Goal: Task Accomplishment & Management: Complete application form

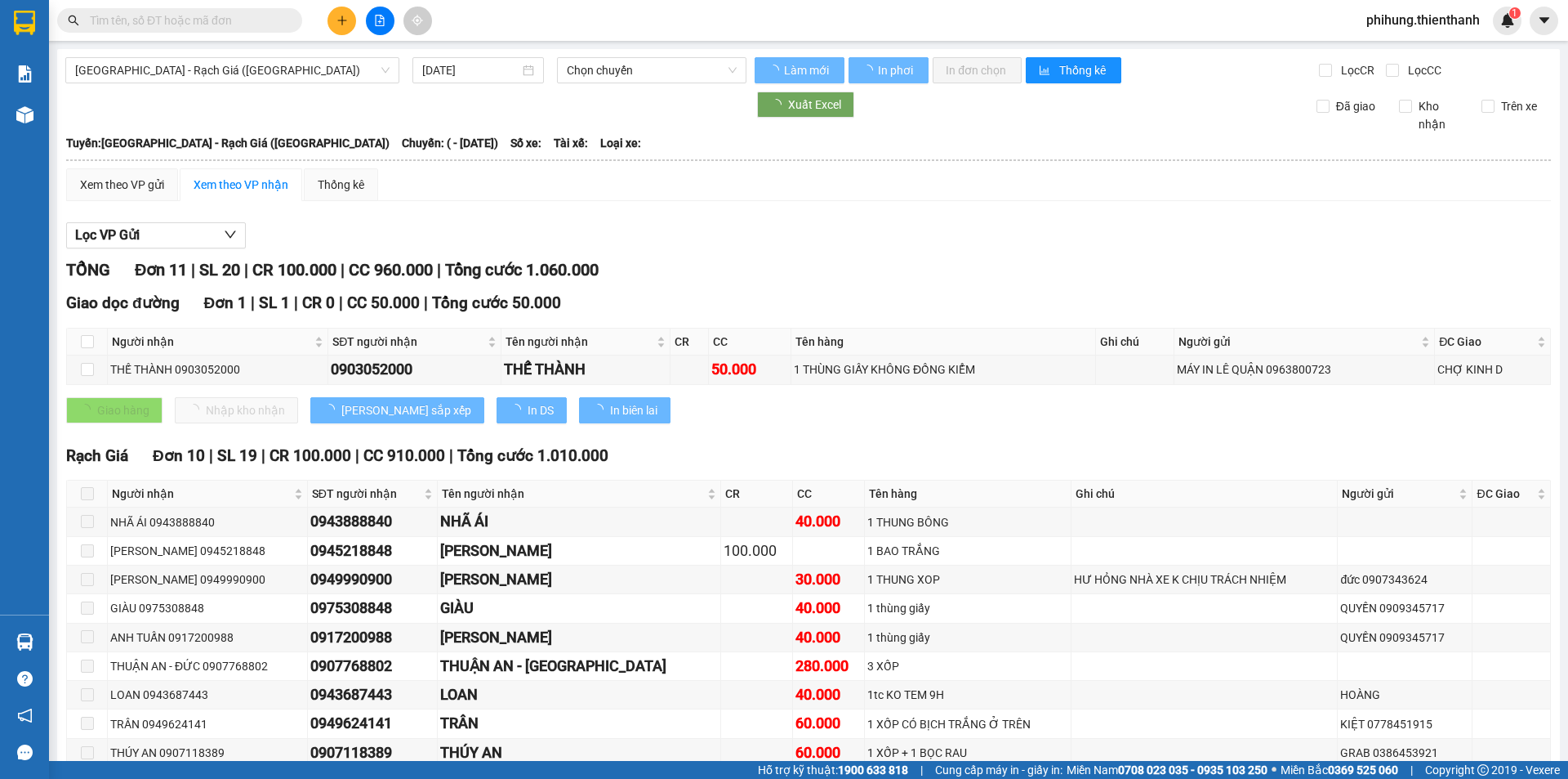
type input "21/06/2025"
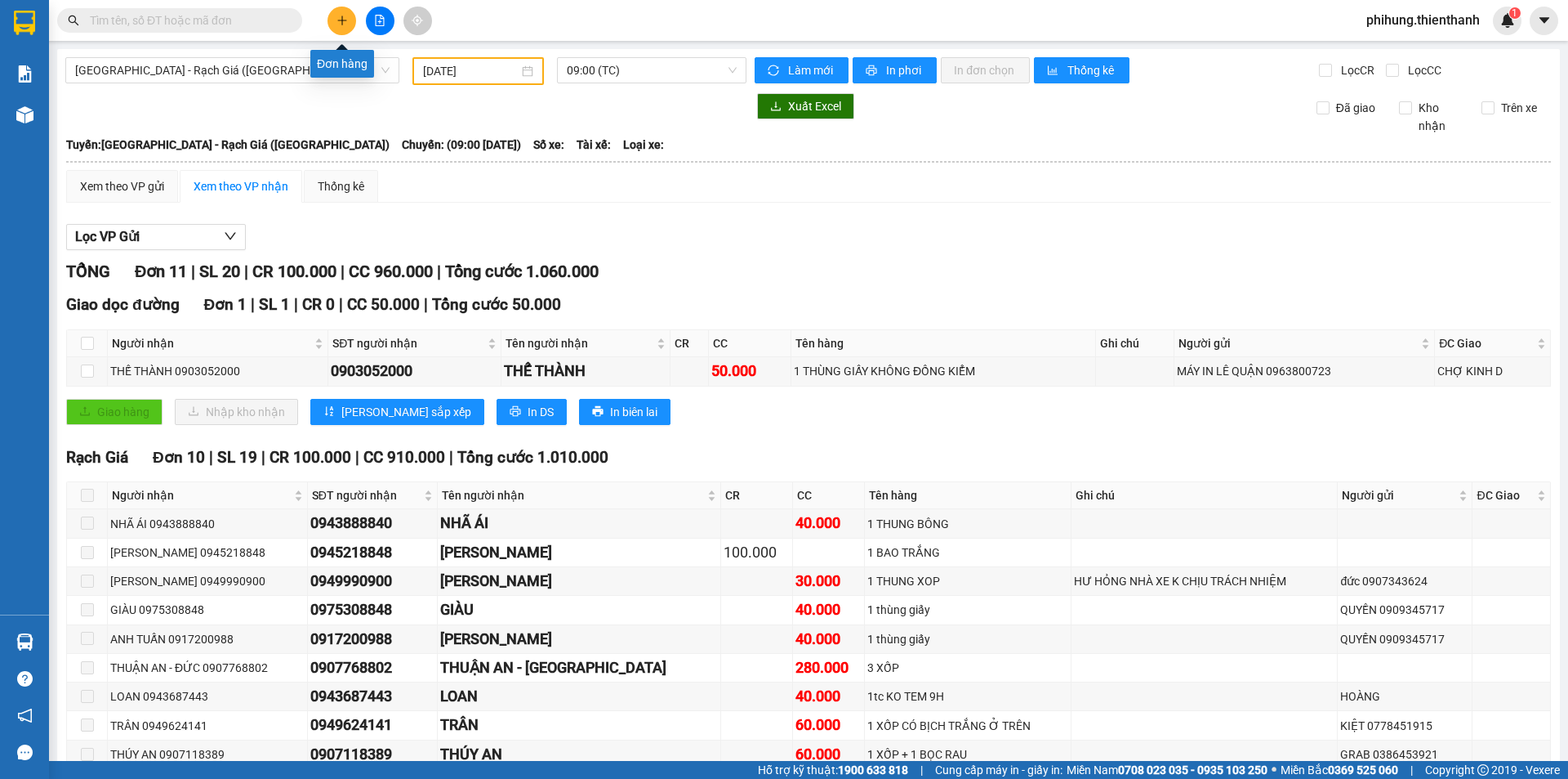
click at [339, 25] on icon "plus" at bounding box center [343, 20] width 12 height 12
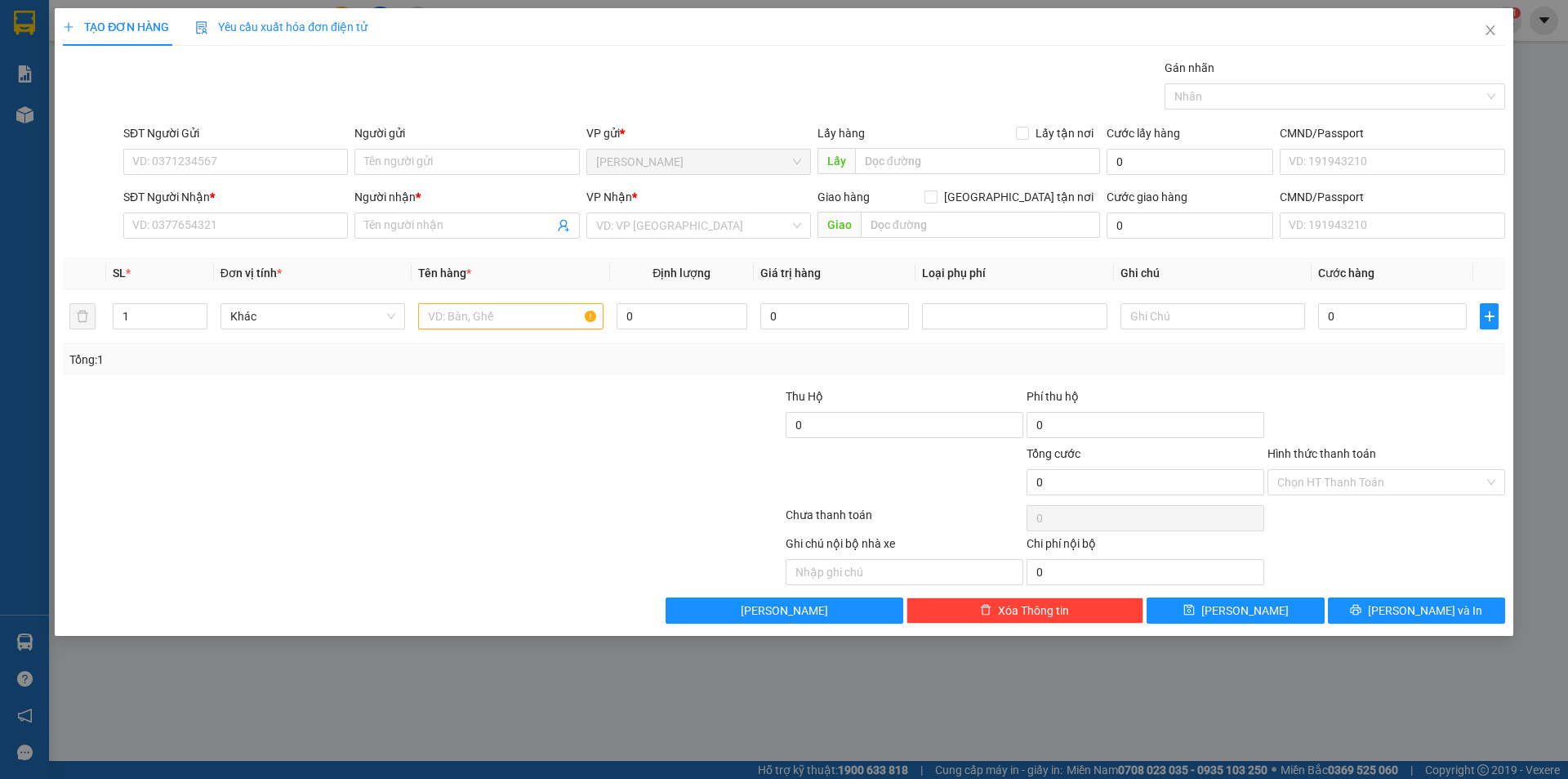
click at [412, 176] on div "Người gửi Tên người gửi" at bounding box center [467, 153] width 225 height 57
click at [415, 154] on input "Người gửi" at bounding box center [467, 161] width 225 height 26
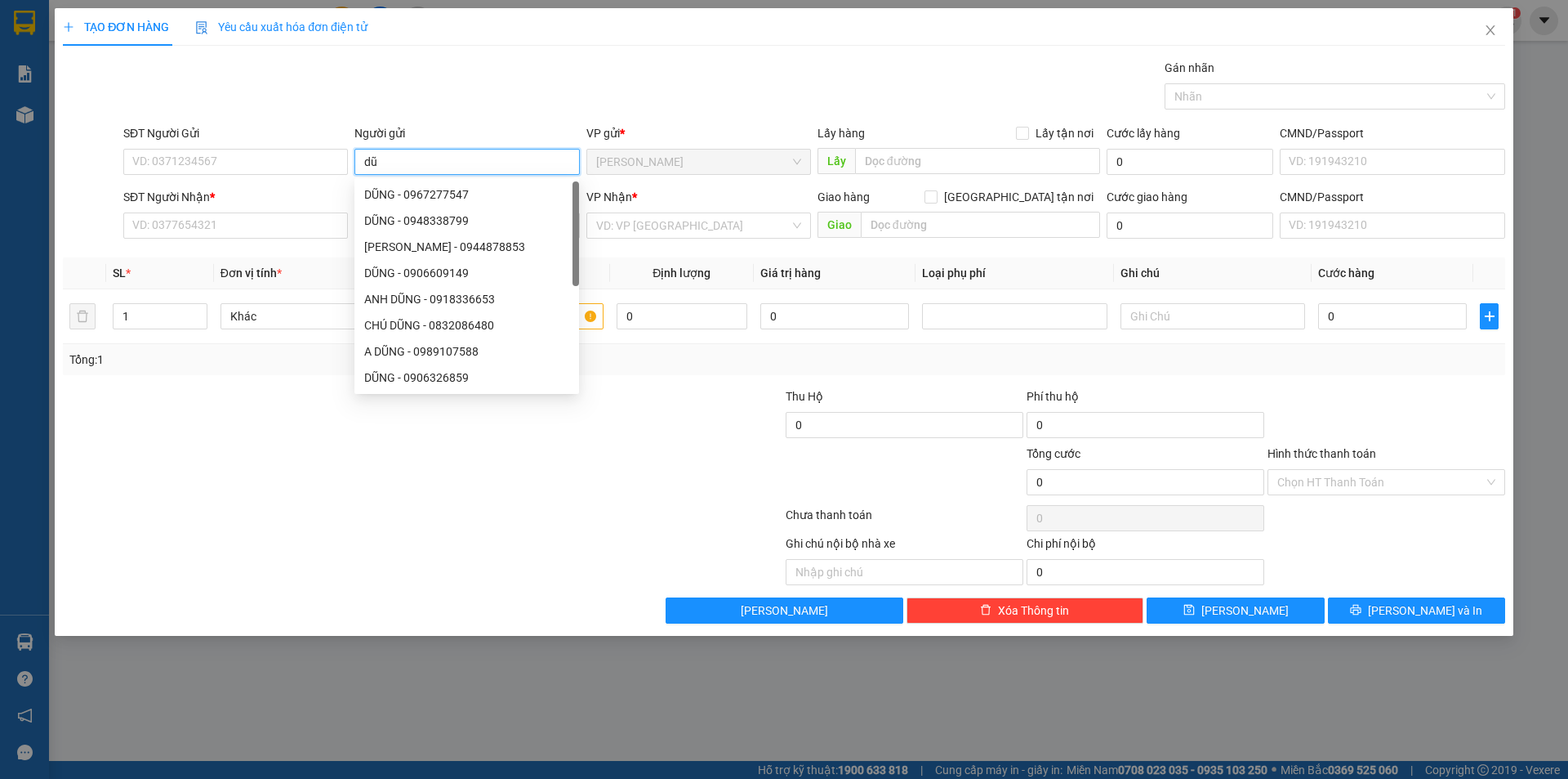
type input "d"
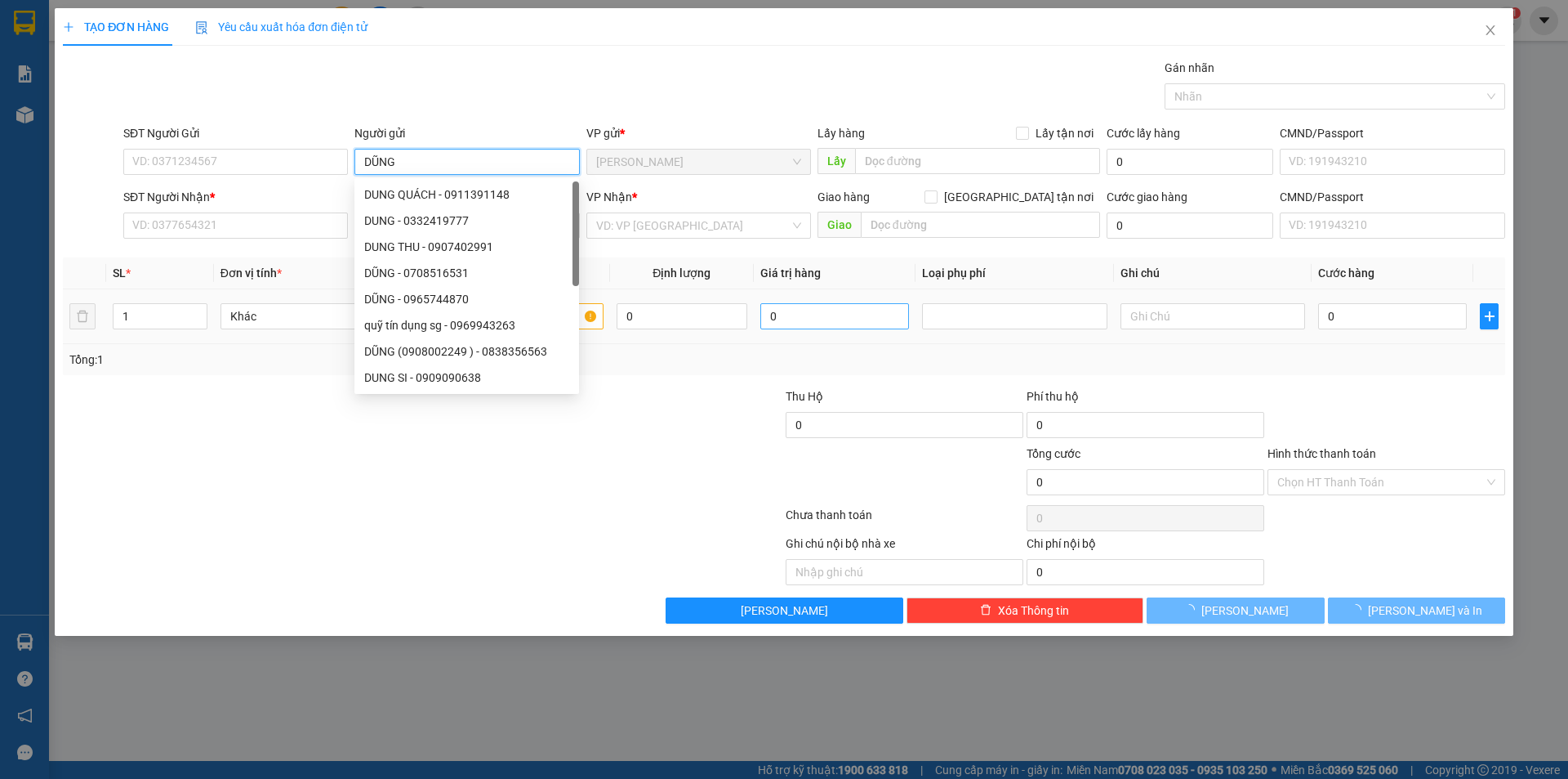
type input "DŨNG"
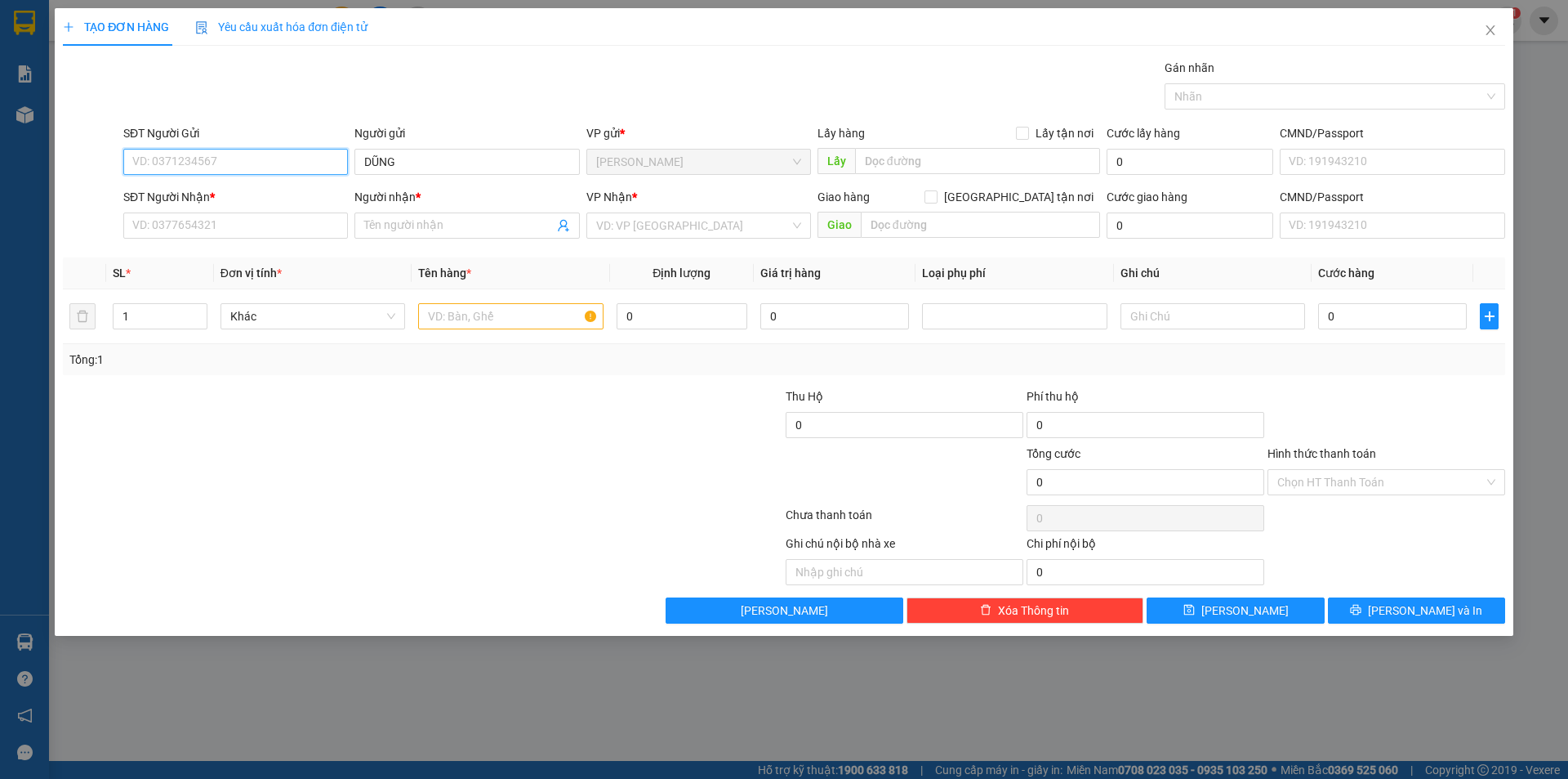
click at [268, 158] on input "SĐT Người Gửi" at bounding box center [236, 161] width 225 height 26
click at [394, 235] on span at bounding box center [467, 225] width 225 height 26
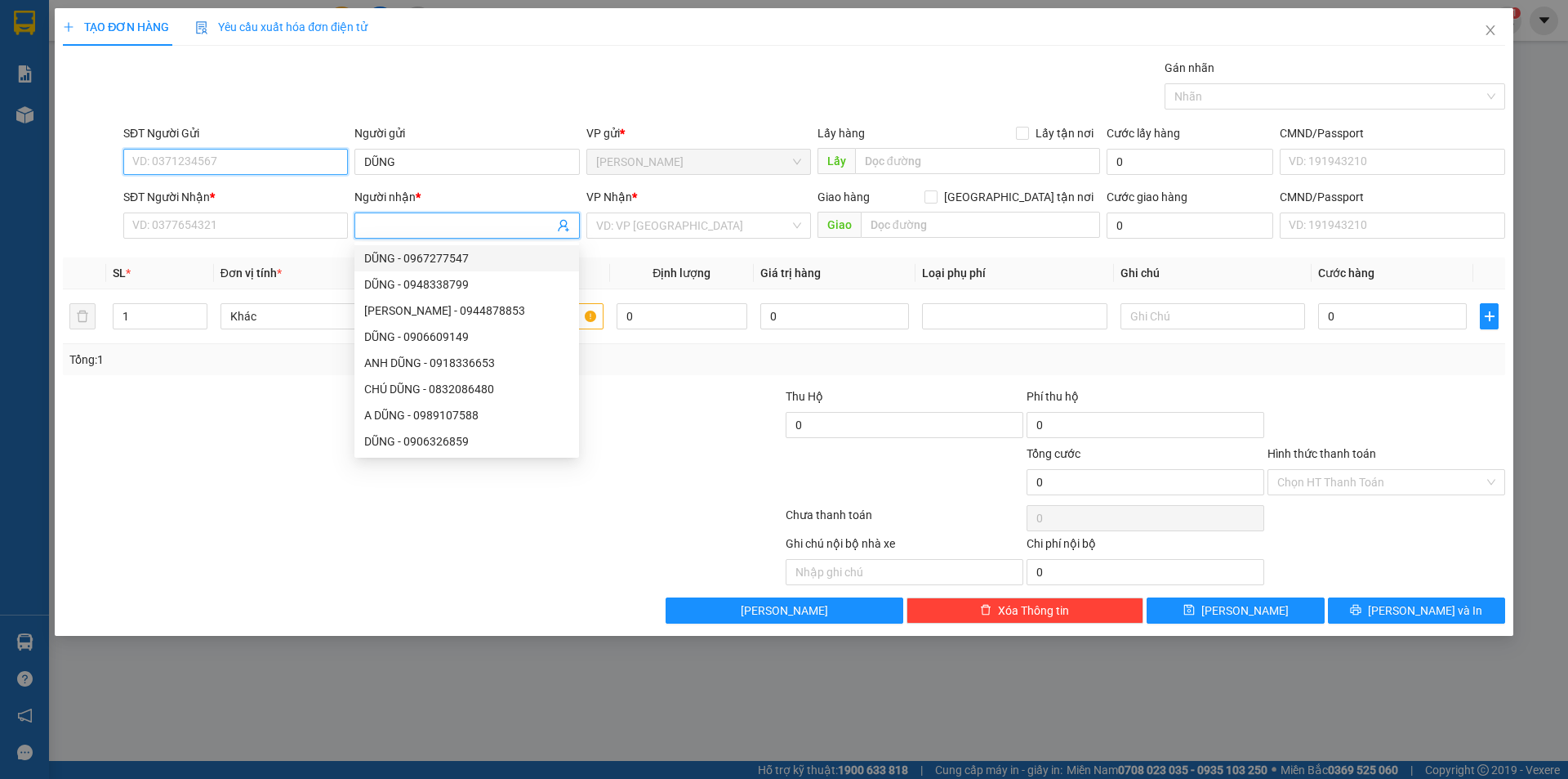
click at [174, 159] on input "SĐT Người Gửi" at bounding box center [236, 161] width 225 height 26
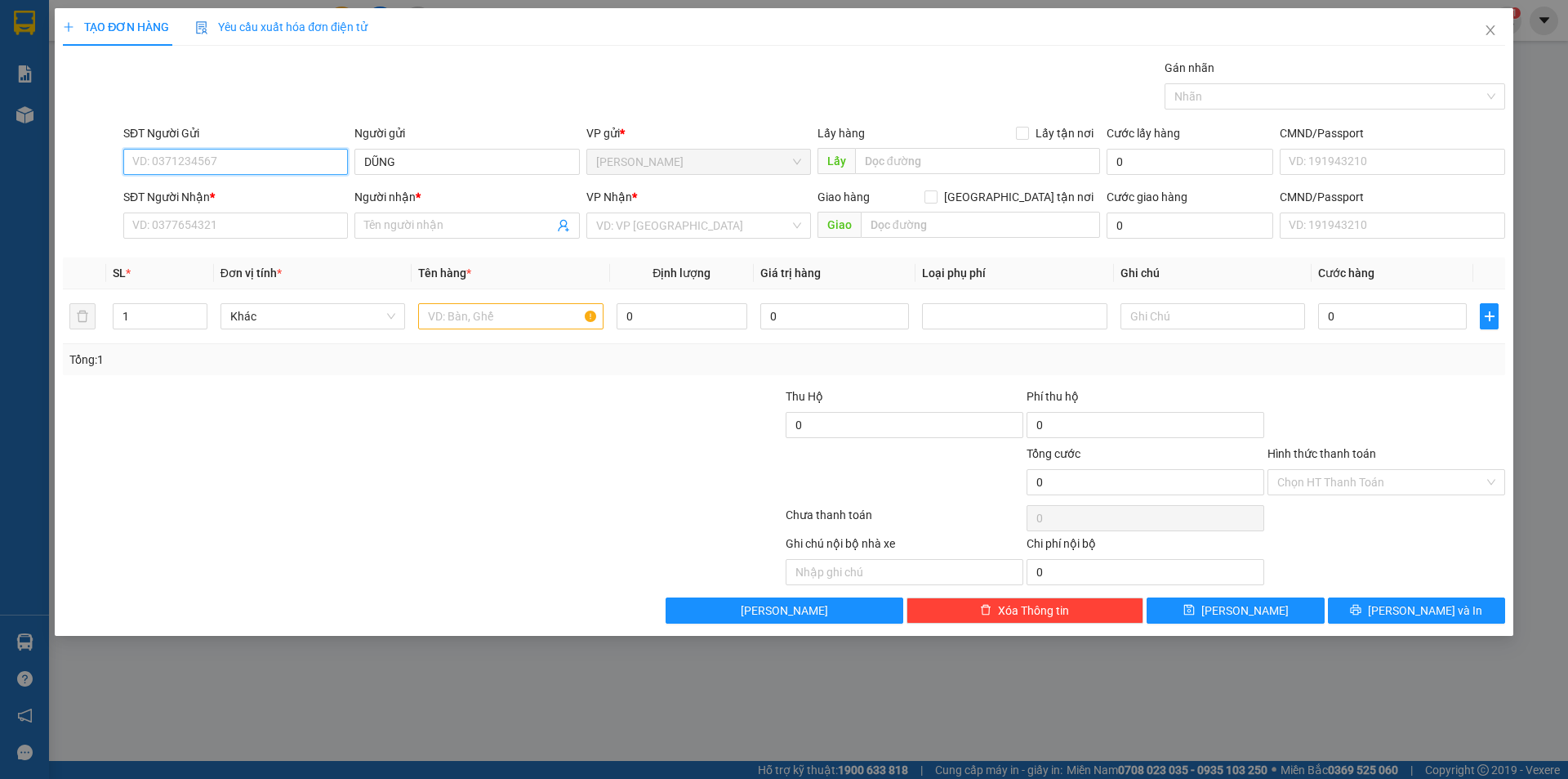
click at [193, 153] on input "SĐT Người Gửi" at bounding box center [236, 161] width 225 height 26
type input "0339850224"
click at [476, 227] on input "Người nhận *" at bounding box center [458, 225] width 188 height 18
click at [391, 229] on input "TRUN HIẾU" at bounding box center [458, 225] width 188 height 18
type input "TRUNG HIẾU"
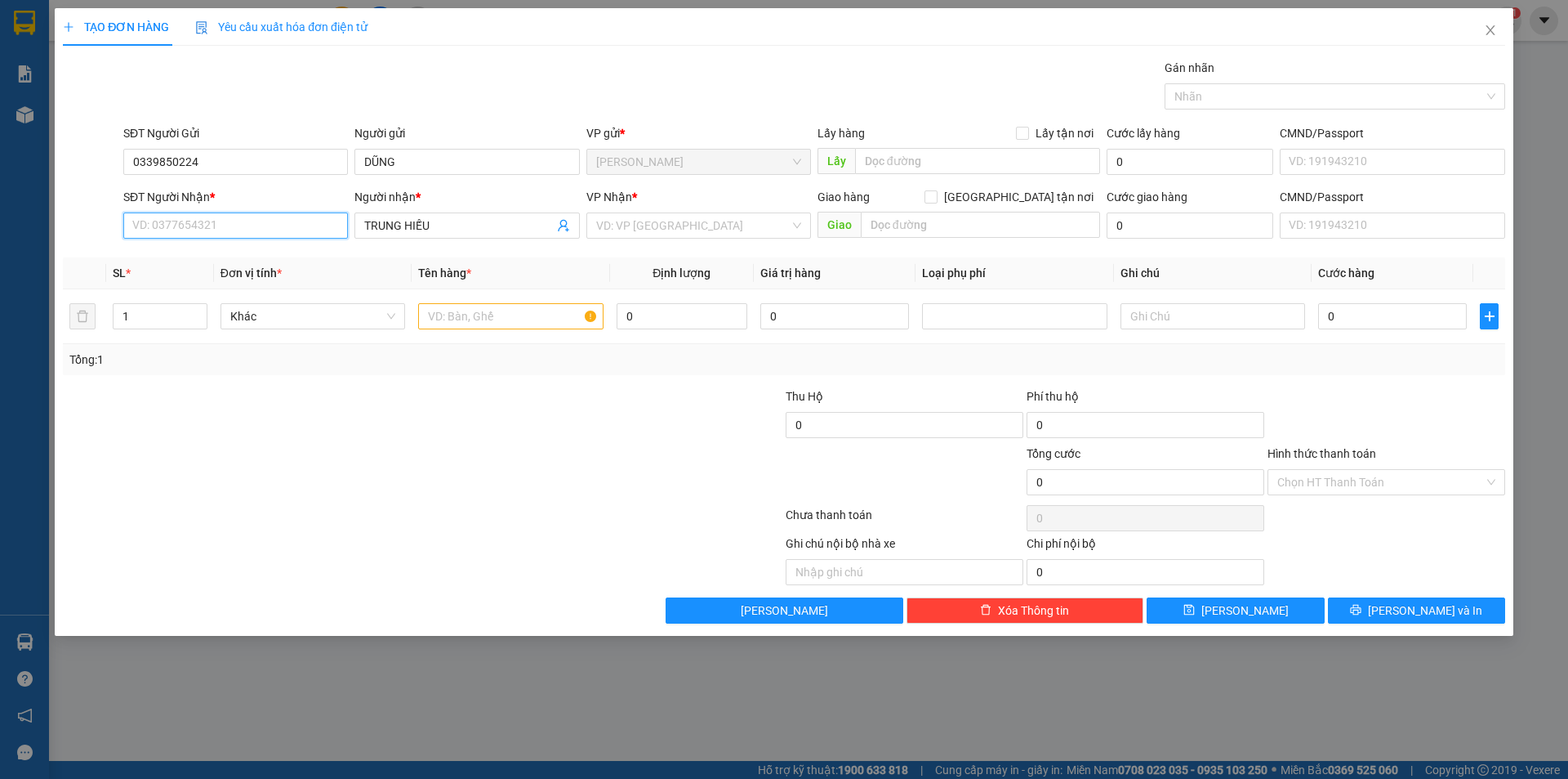
click at [262, 231] on input "SĐT Người Nhận *" at bounding box center [236, 225] width 225 height 26
type input "0329965825"
click at [611, 223] on input "search" at bounding box center [692, 225] width 193 height 25
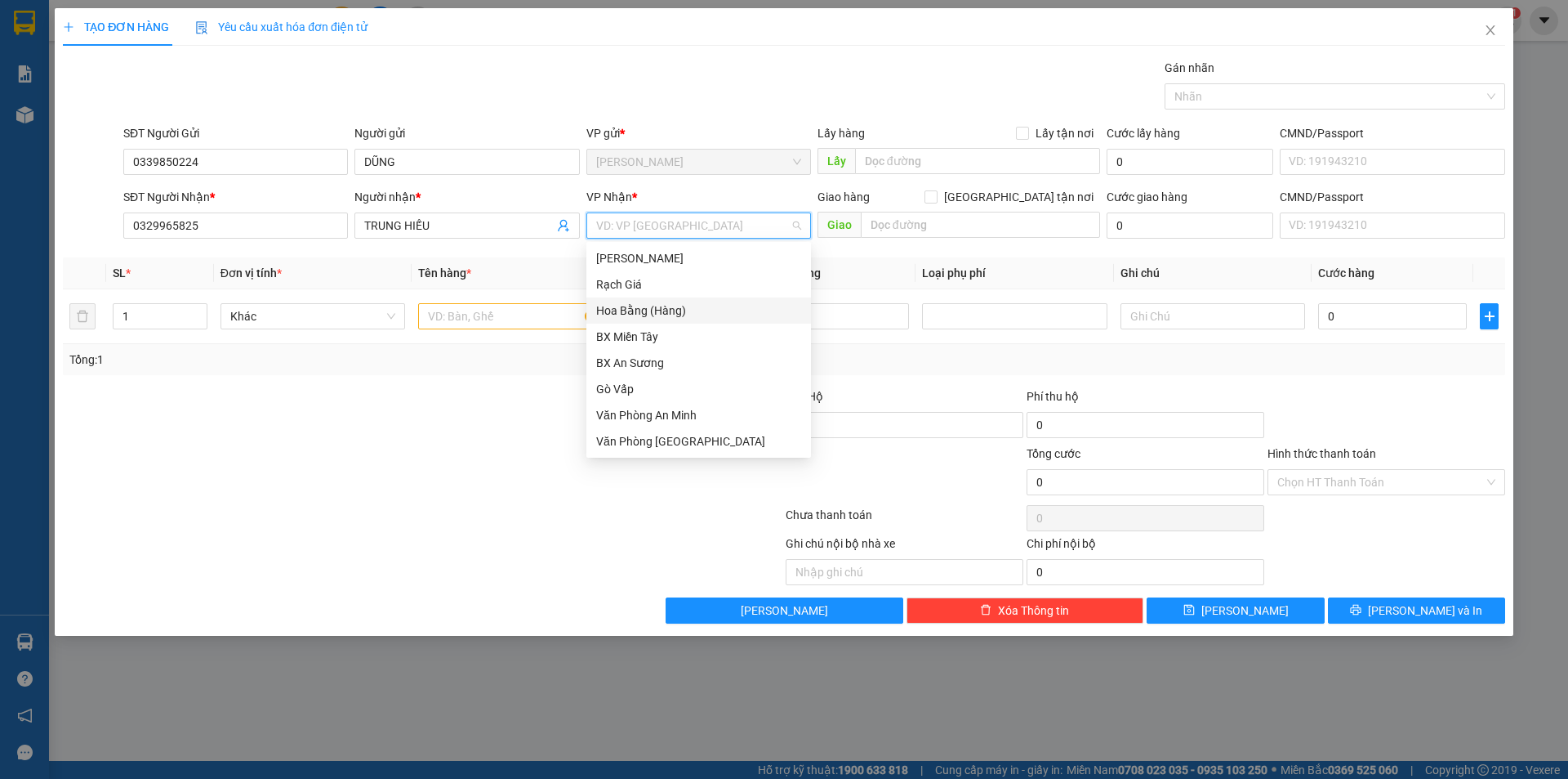
click at [619, 313] on div "Hoa Bằng (Hàng)" at bounding box center [698, 310] width 205 height 18
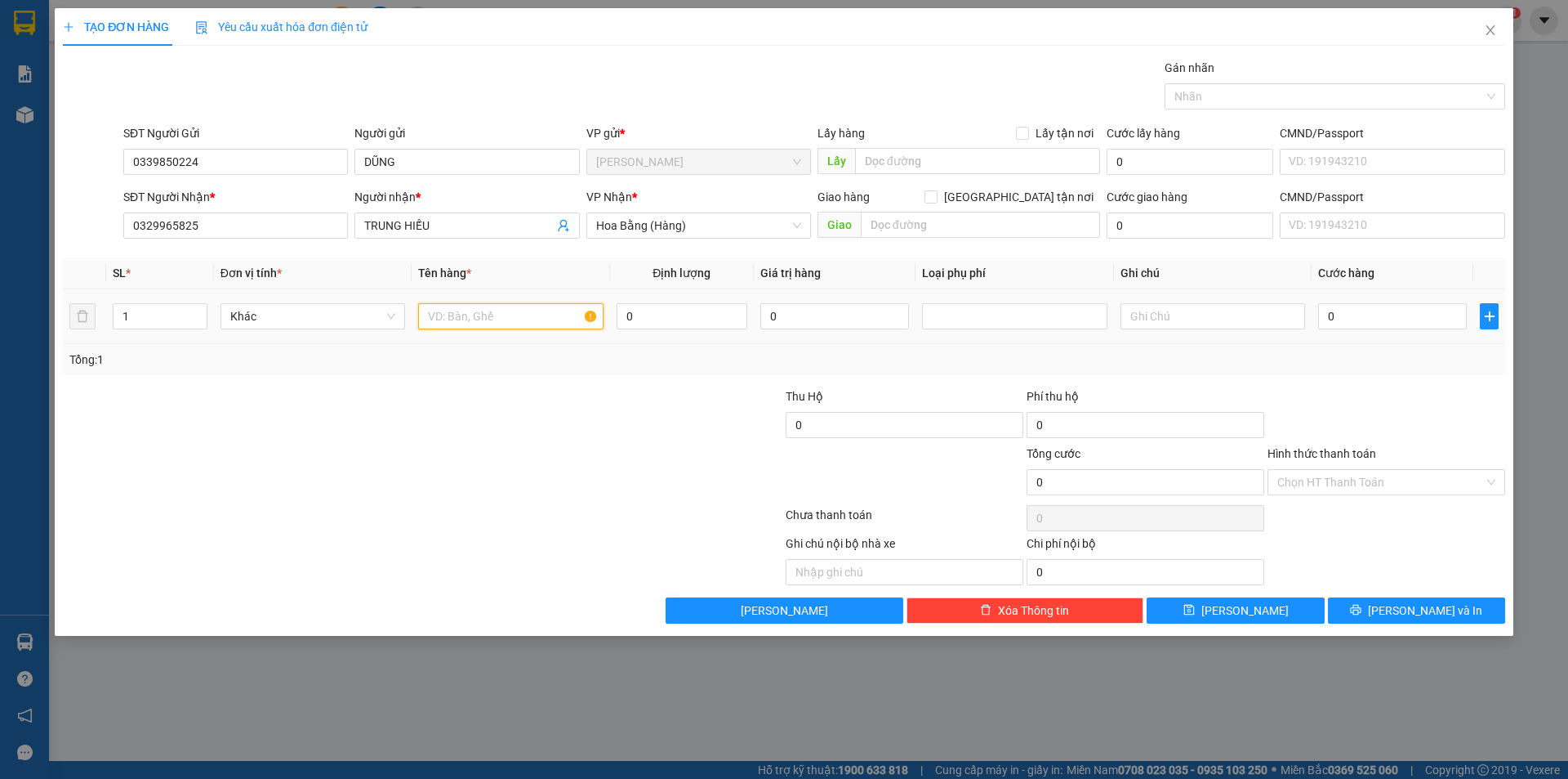
click at [454, 319] on input "text" at bounding box center [510, 316] width 185 height 26
type input "1T XỐP TRẮNG"
type input "3"
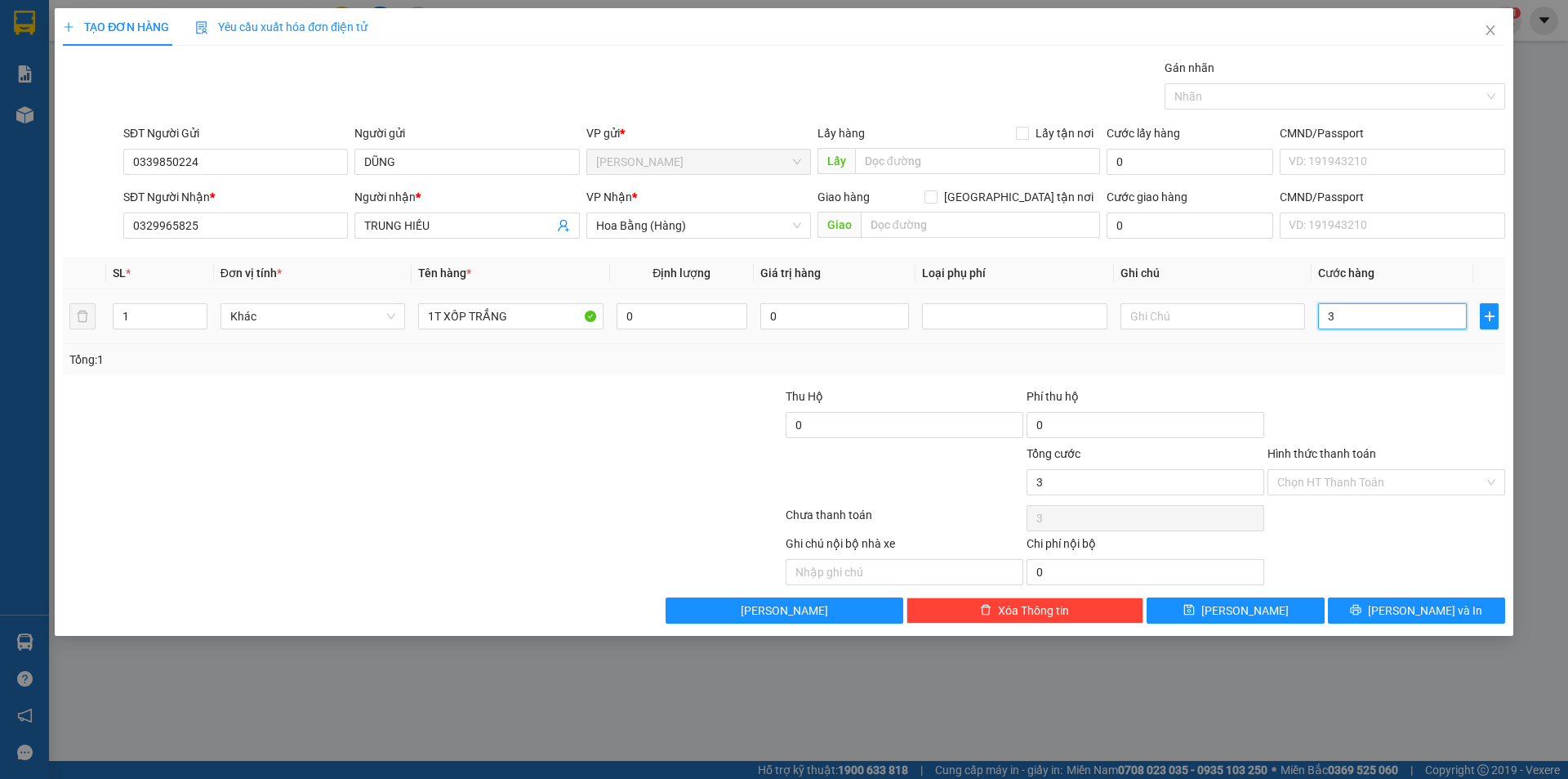
type input "30"
type input "300"
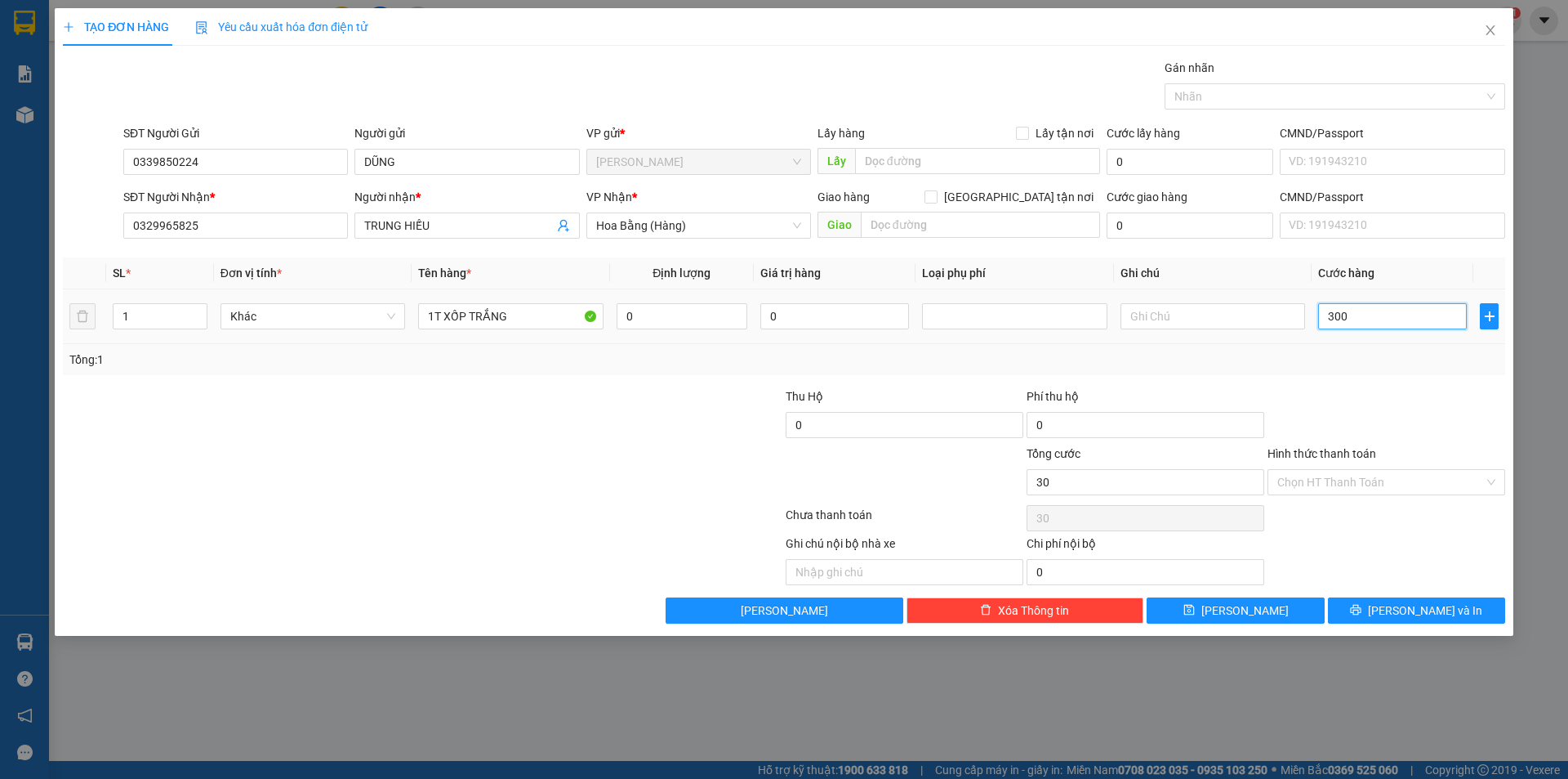
type input "300"
type input "3.000"
type input "30.000"
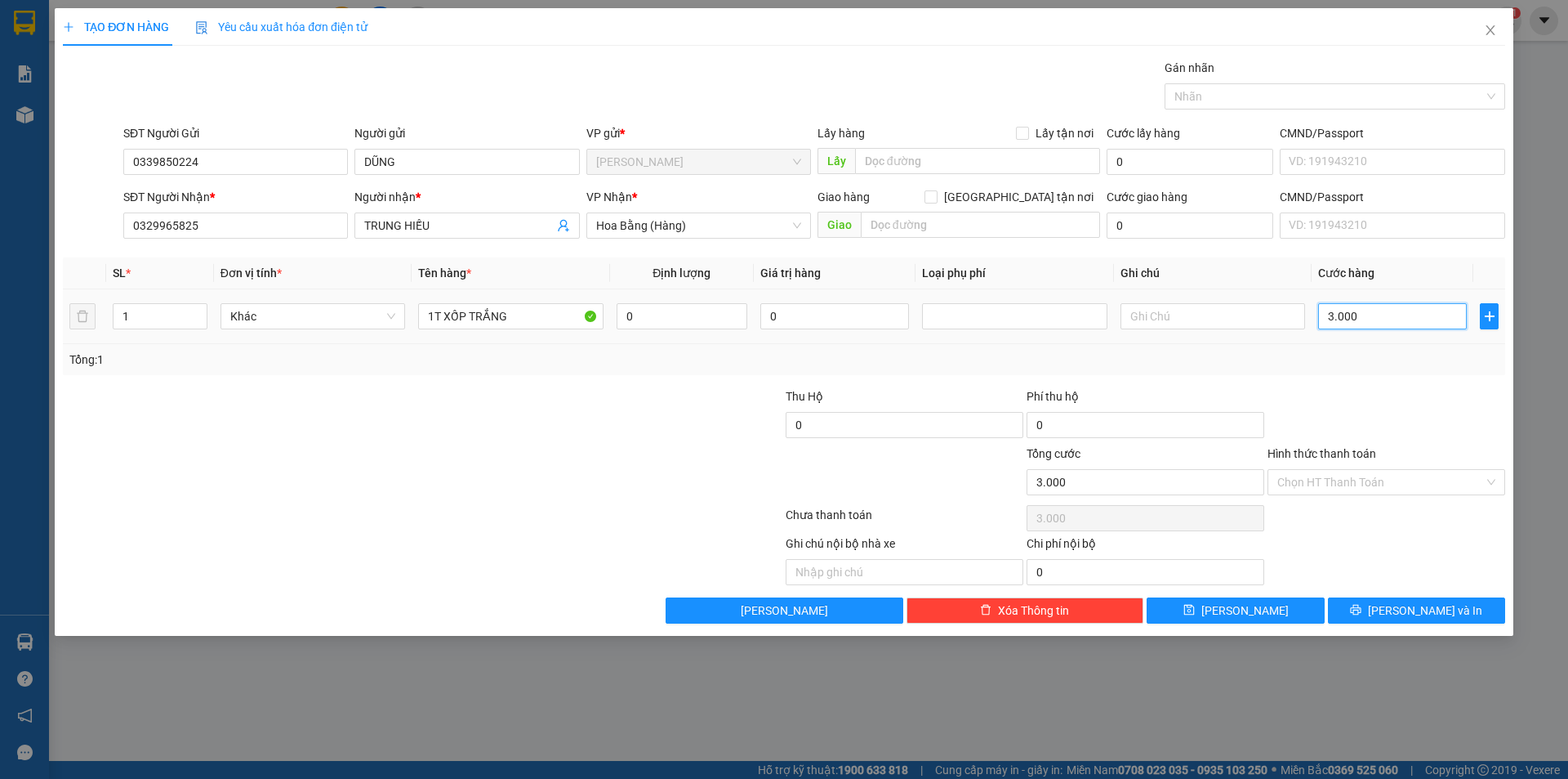
type input "30.000"
click at [1335, 366] on div "Tổng: 1" at bounding box center [784, 359] width 1430 height 18
click at [1365, 477] on input "Hình thức thanh toán" at bounding box center [1381, 482] width 207 height 25
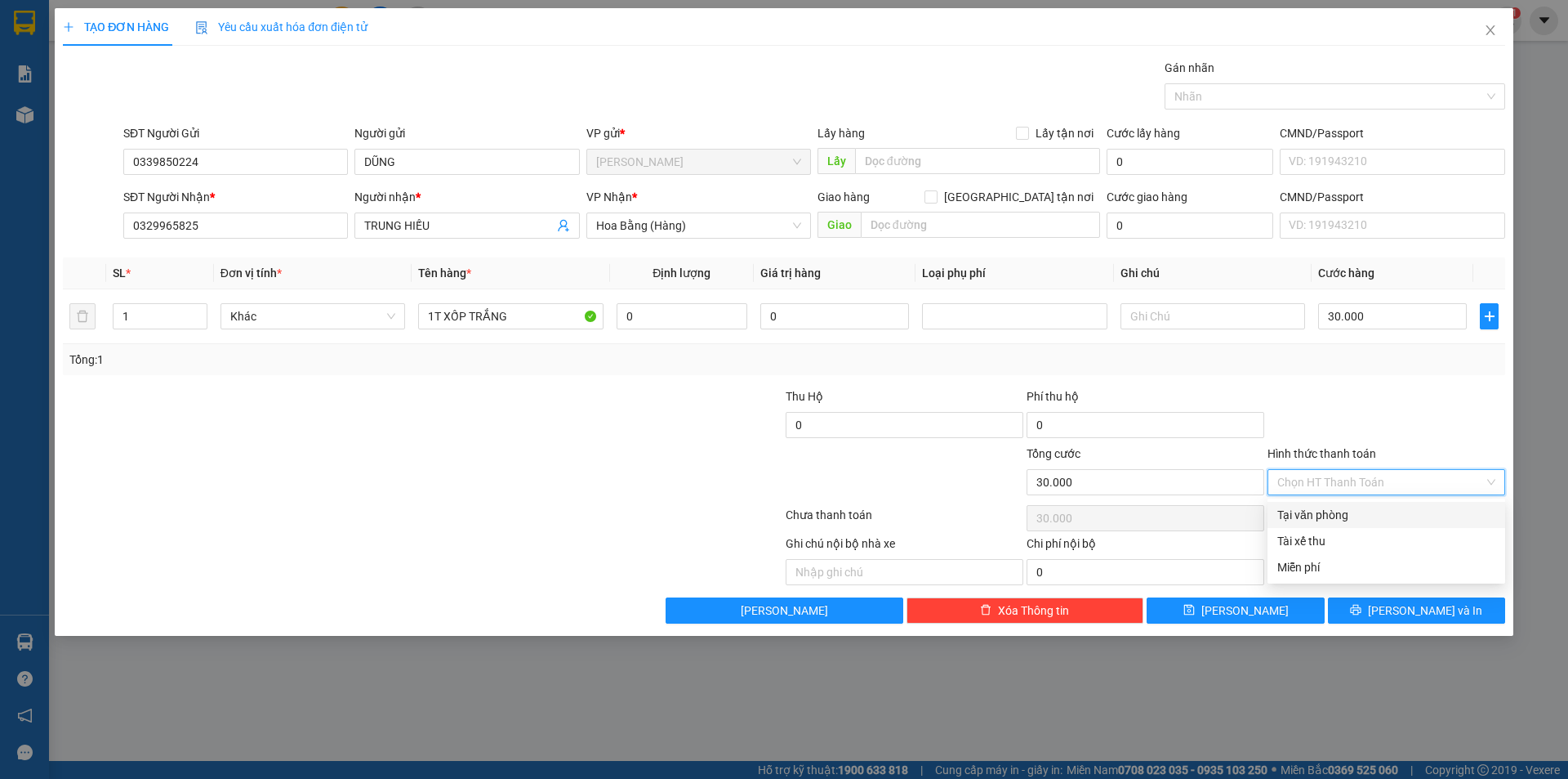
click at [1352, 517] on div "Tại văn phòng" at bounding box center [1386, 515] width 218 height 18
type input "0"
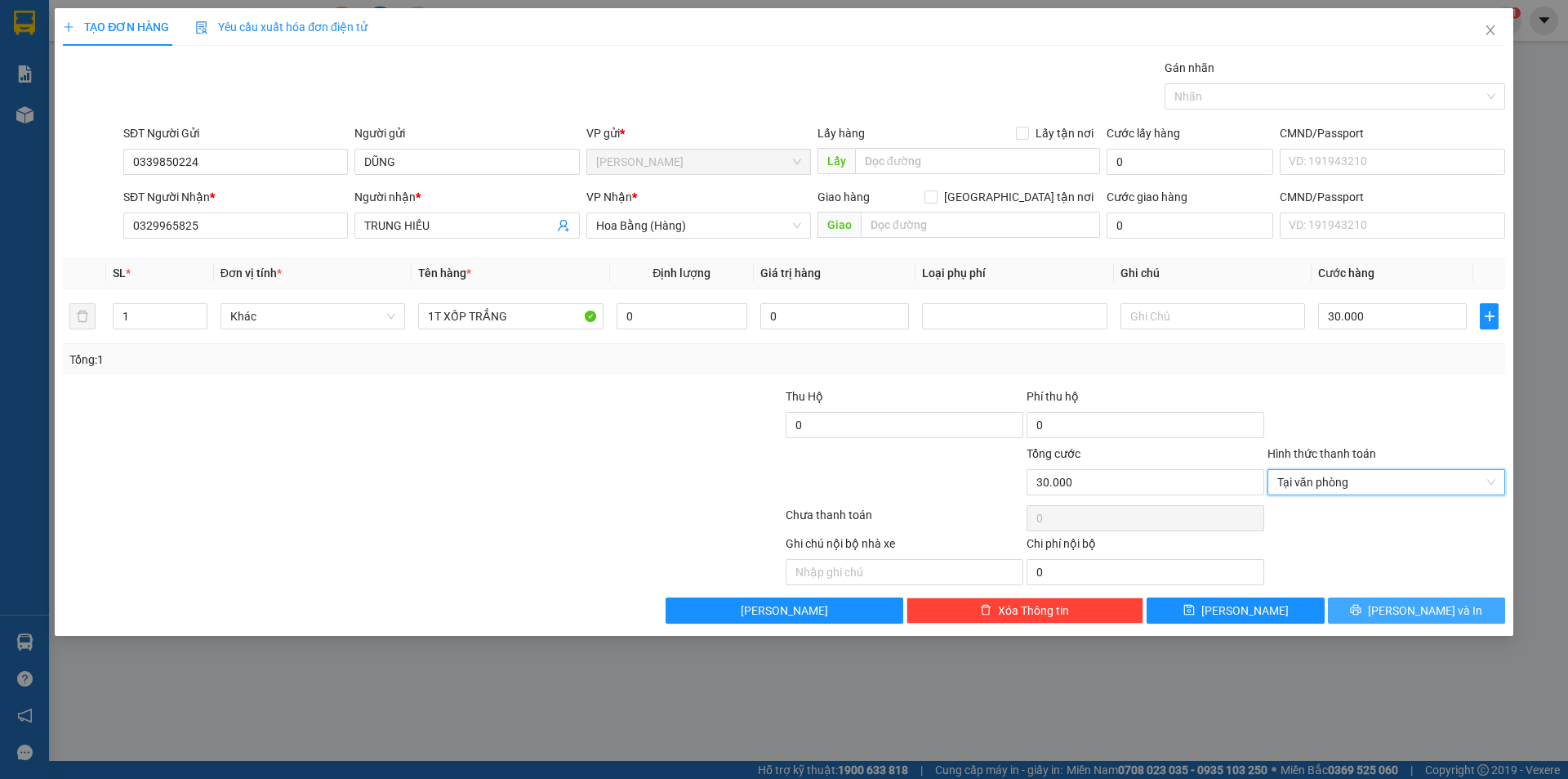
click at [1372, 614] on button "Lưu và In" at bounding box center [1417, 610] width 177 height 26
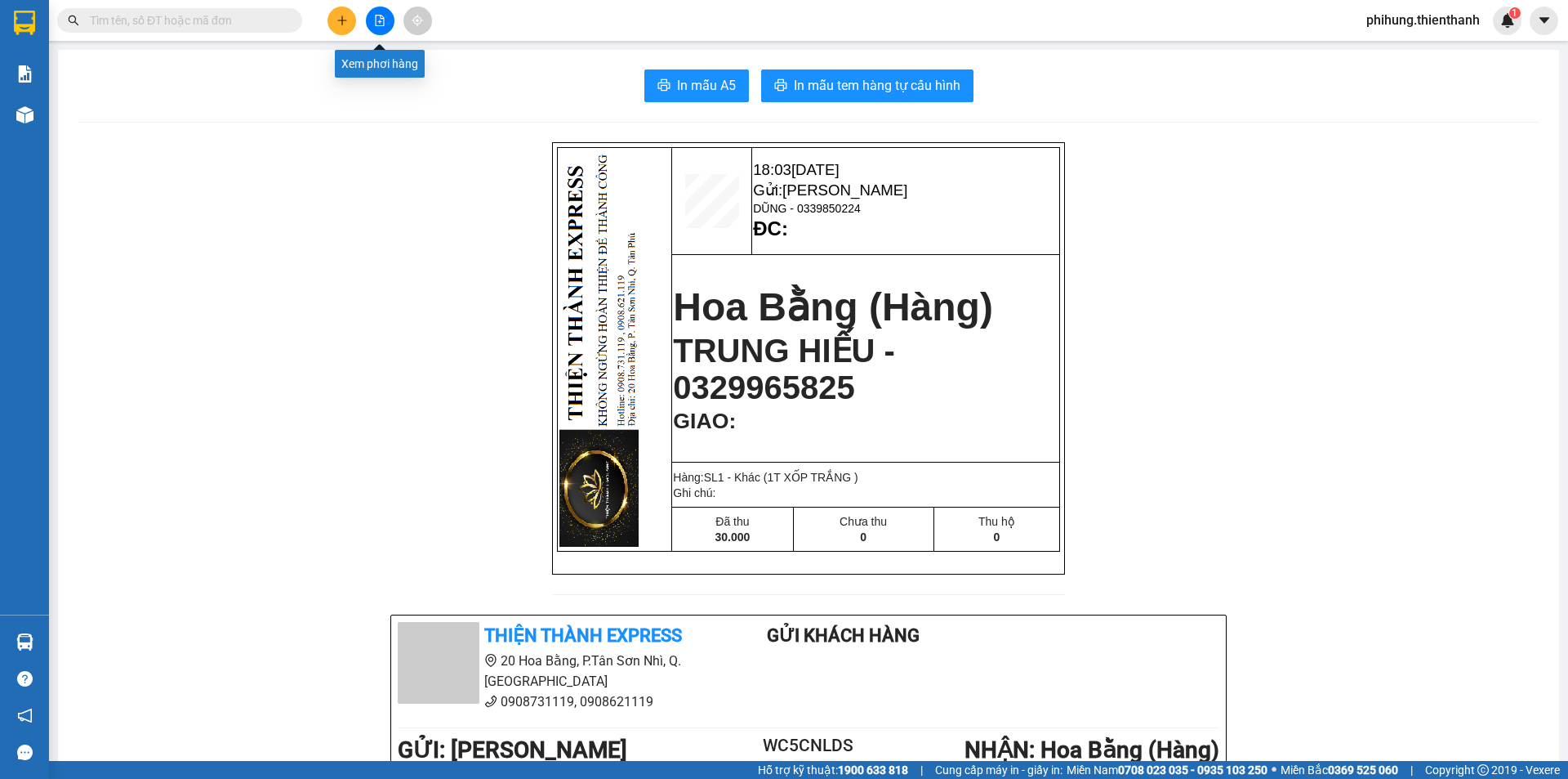
click at [373, 16] on button at bounding box center [380, 21] width 29 height 29
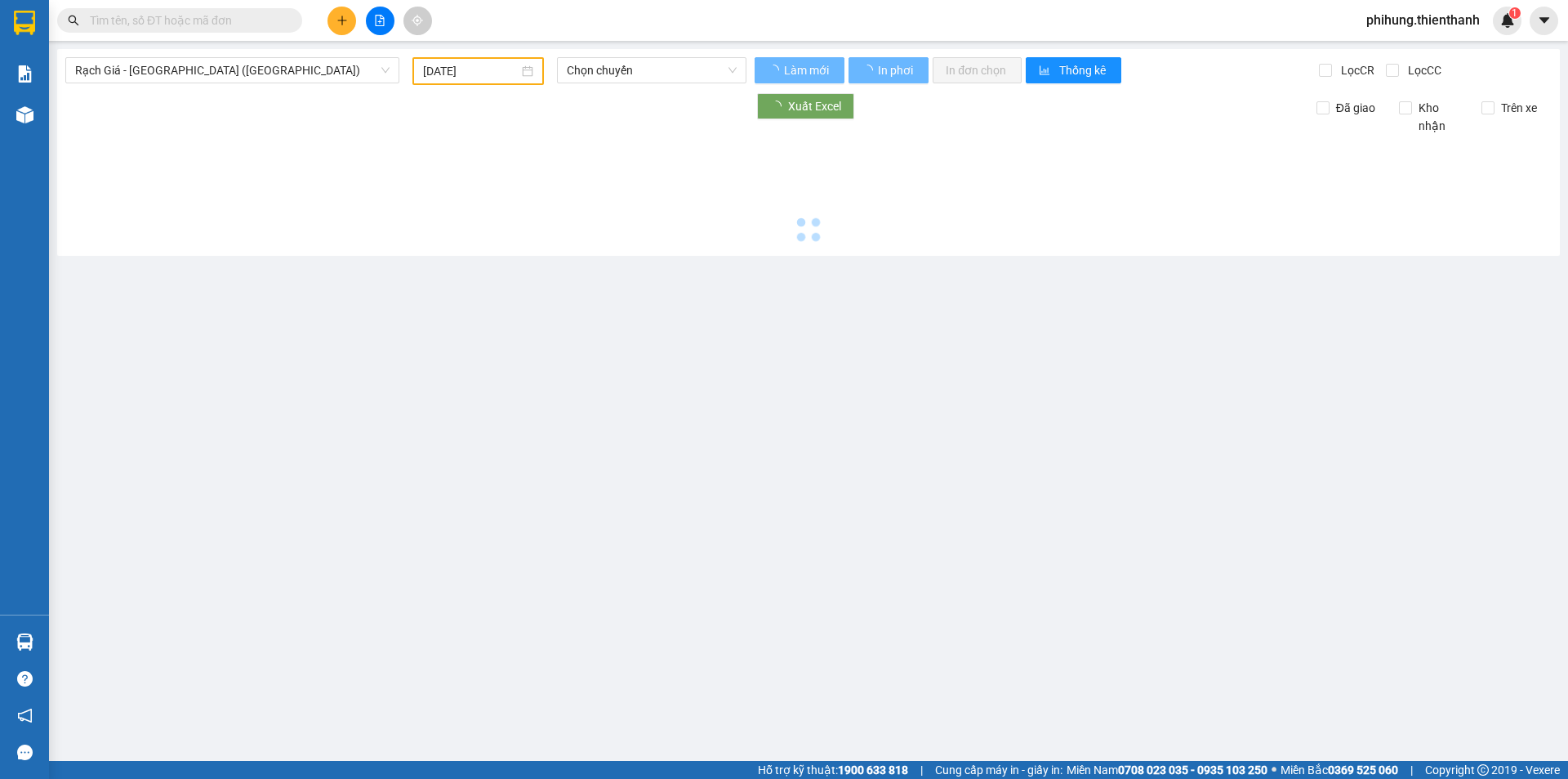
type input "13/09/2025"
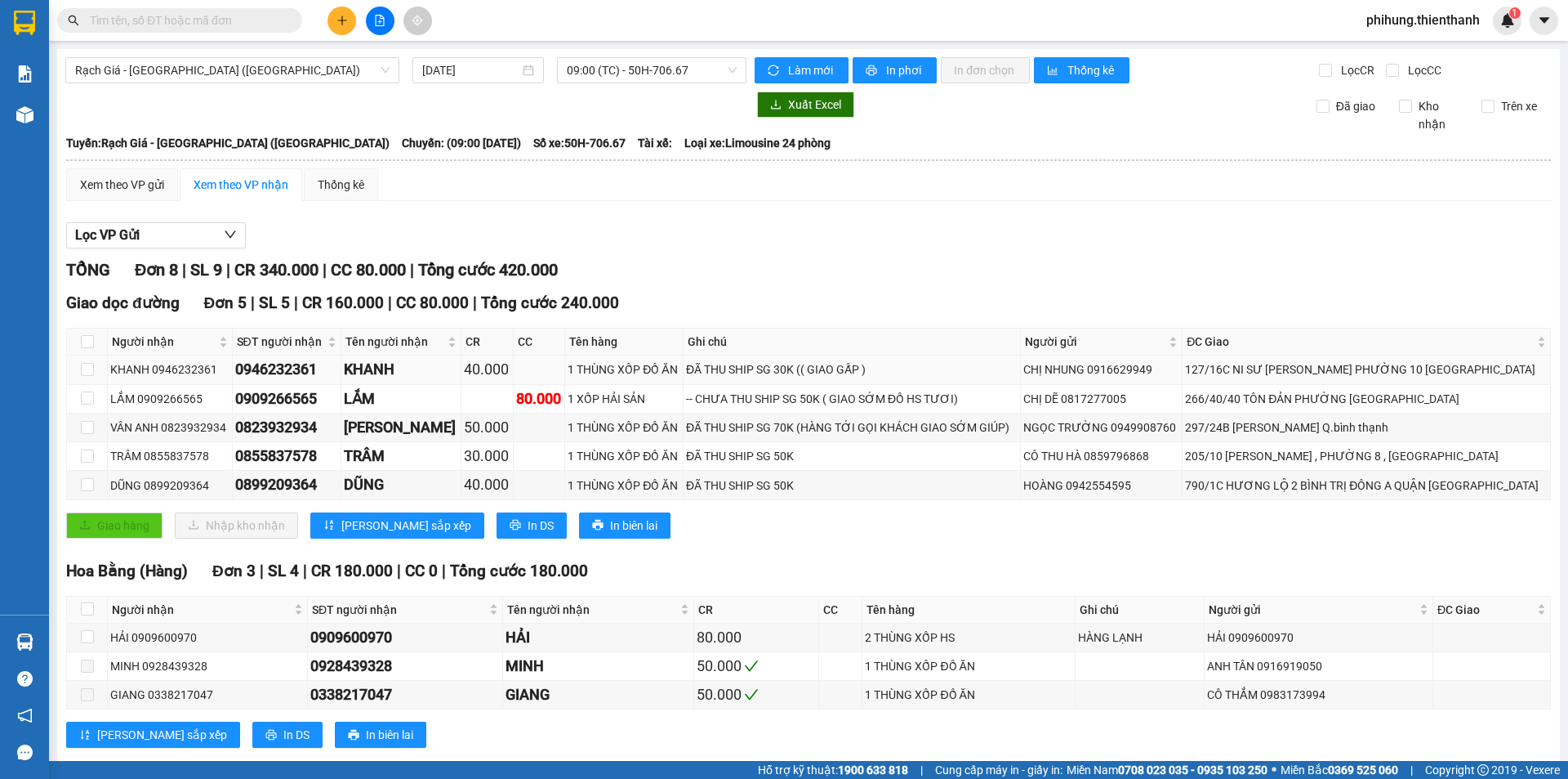
scroll to position [33, 0]
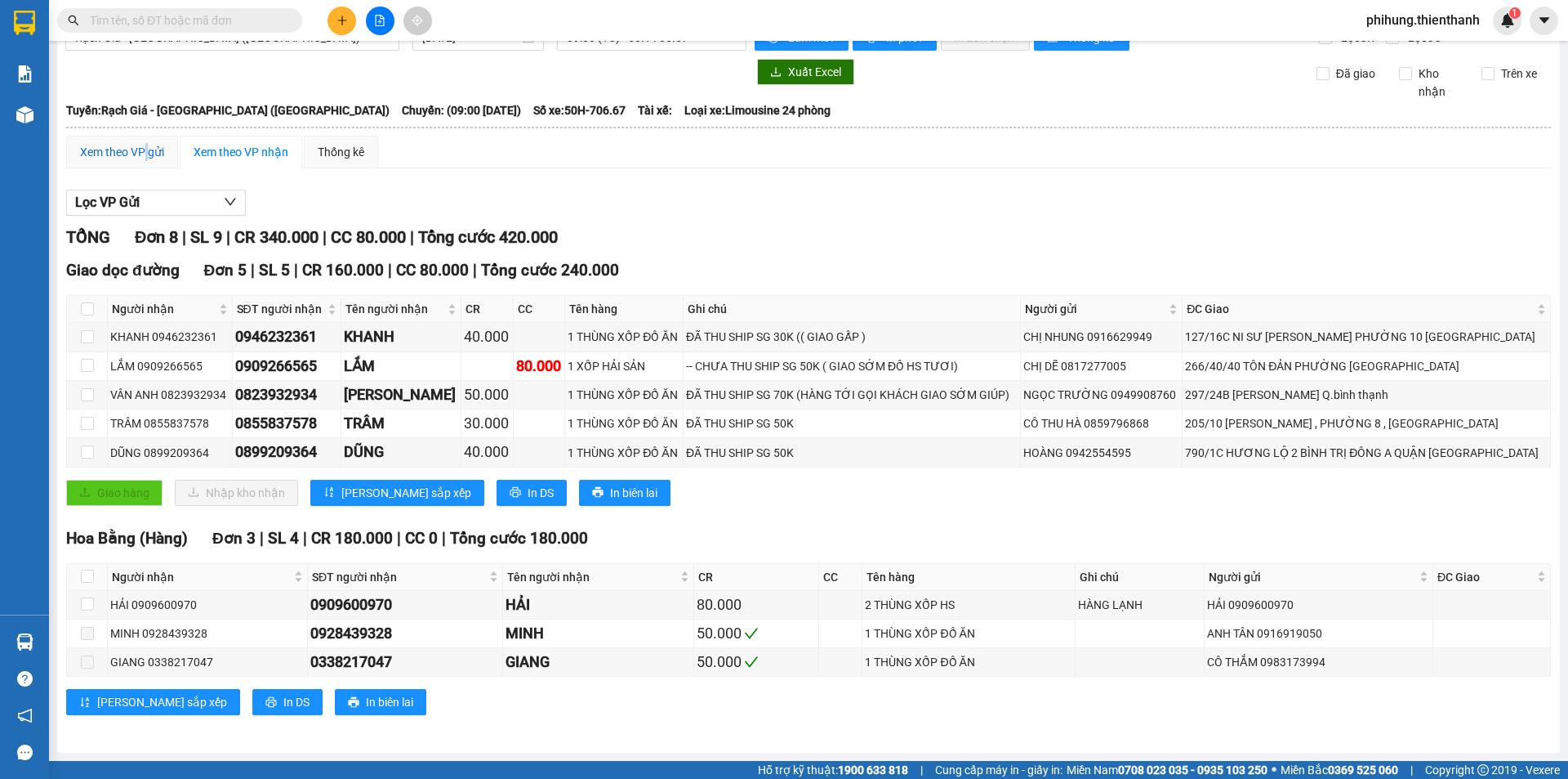
click at [147, 156] on div "Xem theo VP gửi" at bounding box center [122, 151] width 84 height 18
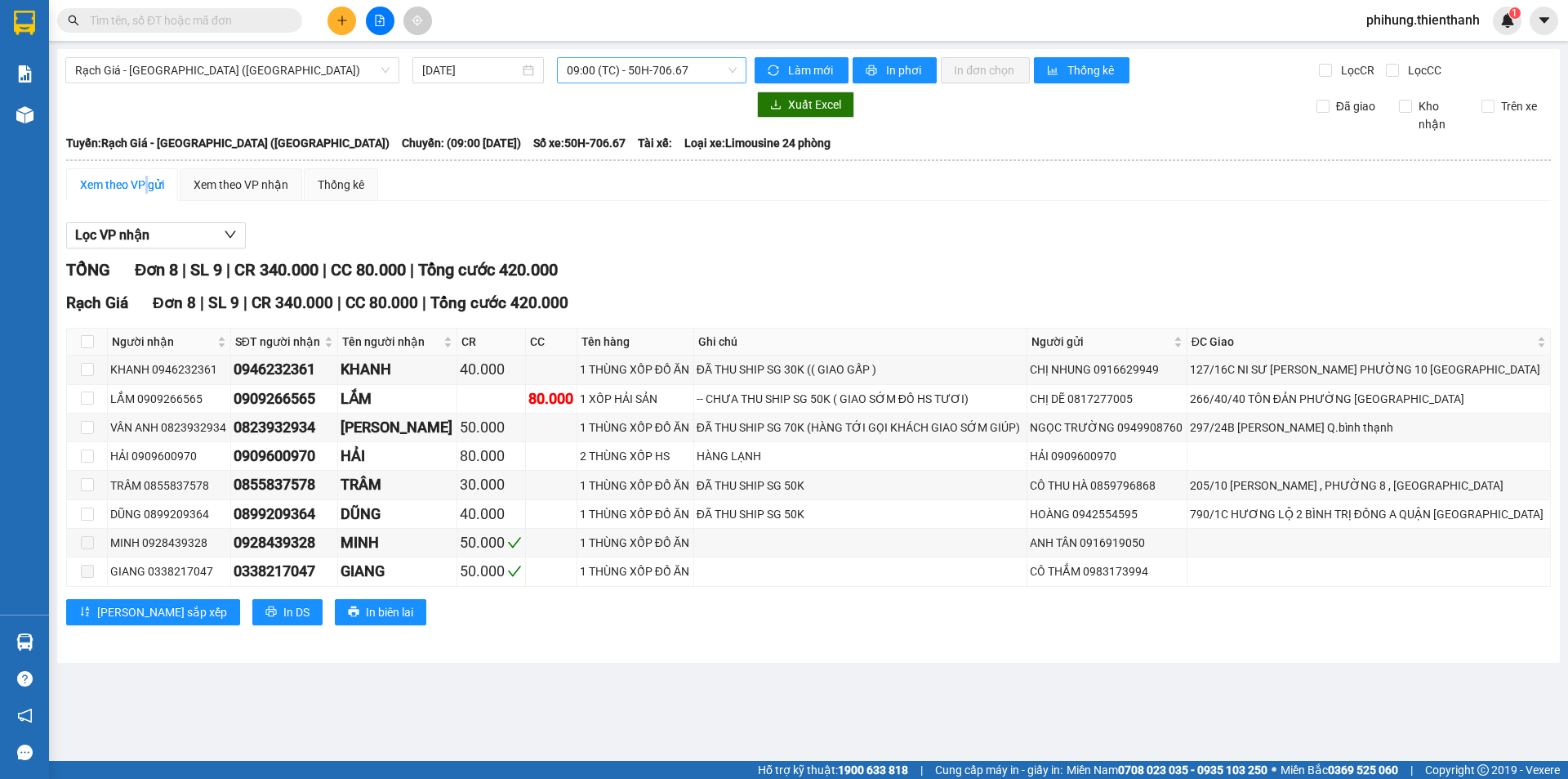
click at [664, 81] on div "09:00 (TC) - 50H-706.67" at bounding box center [652, 70] width 189 height 26
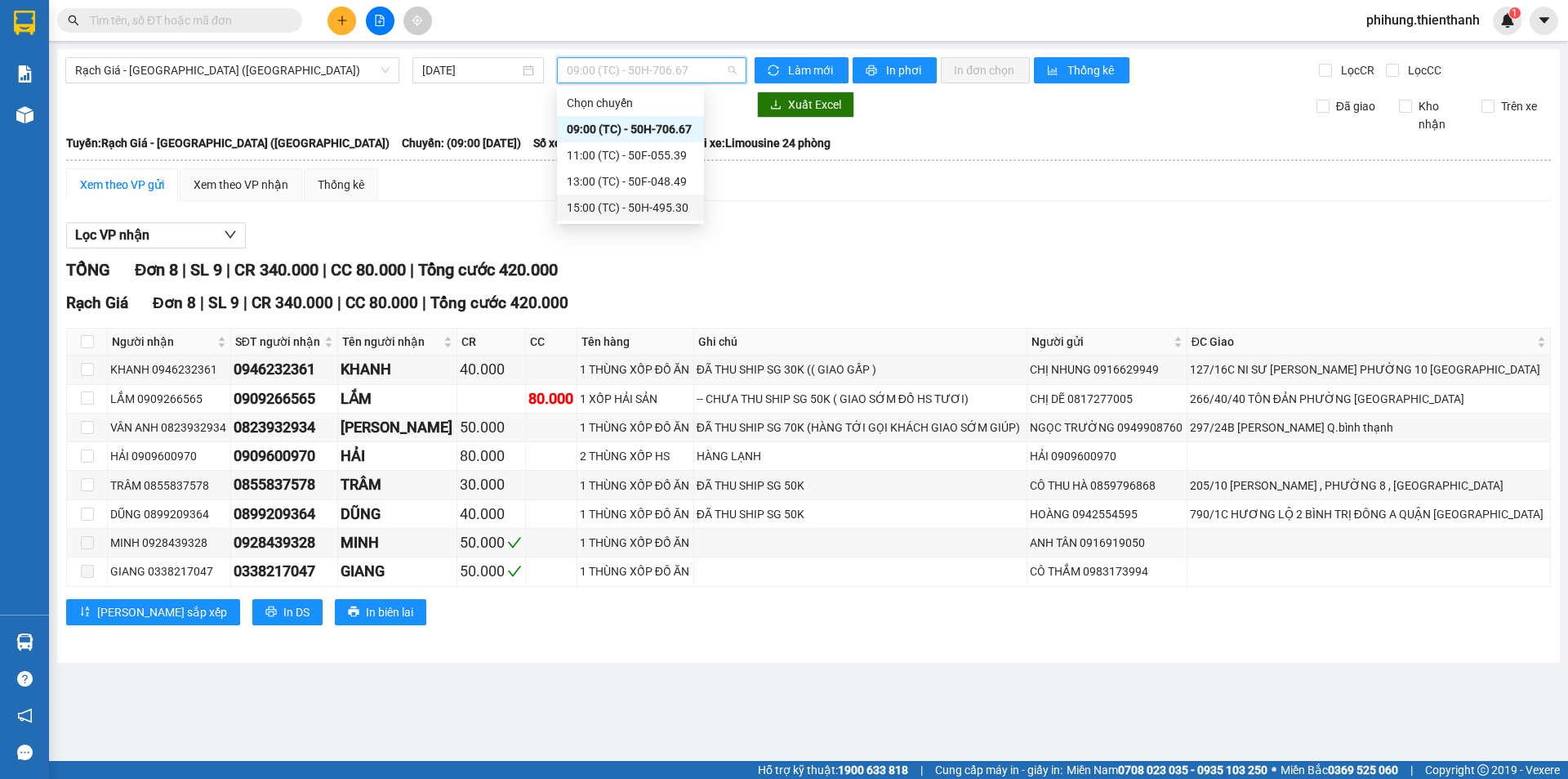
click at [613, 213] on div "15:00 (TC) - 50H-495.30" at bounding box center [630, 207] width 128 height 18
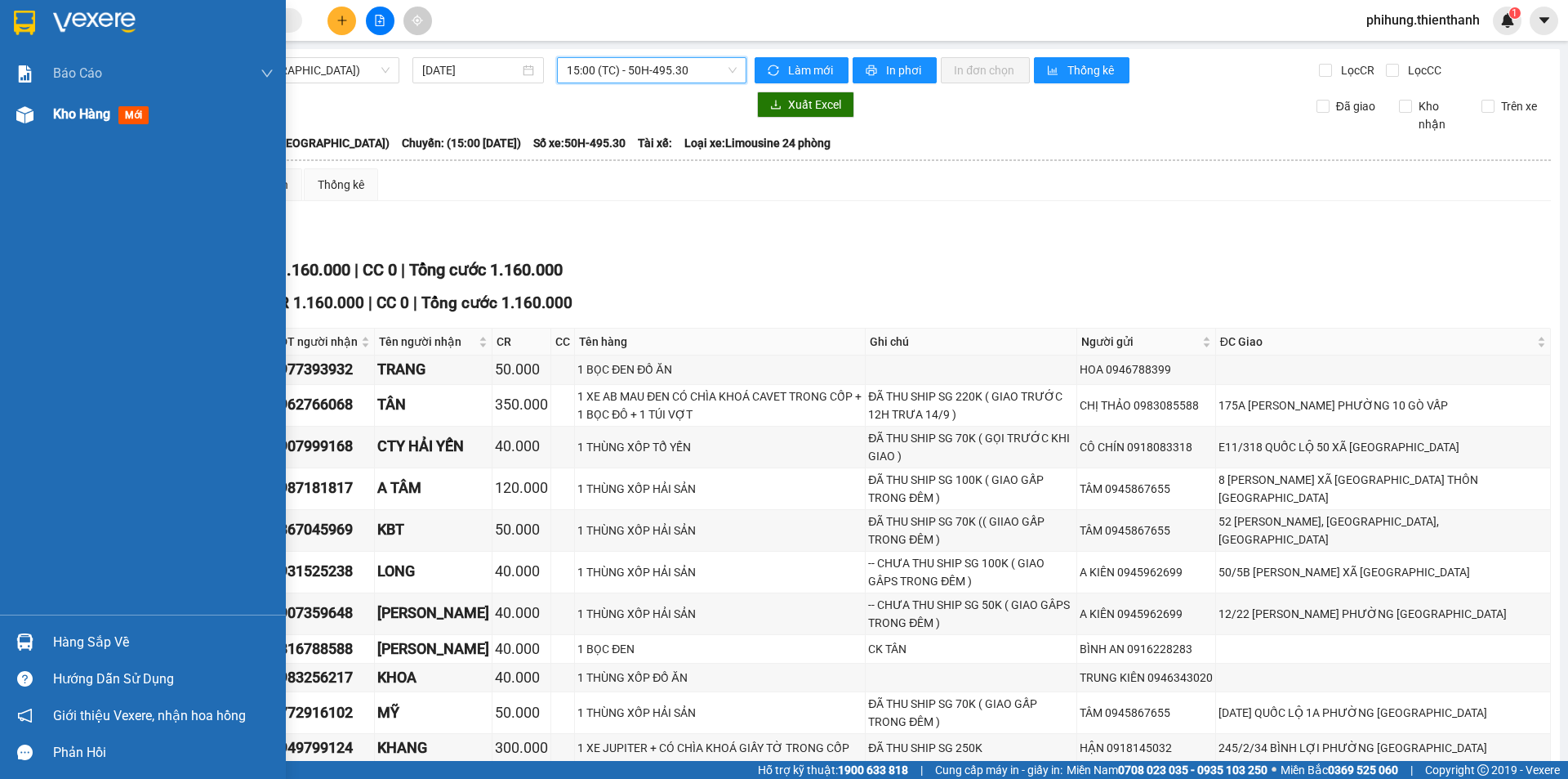
click at [65, 131] on div "Kho hàng mới" at bounding box center [163, 114] width 220 height 41
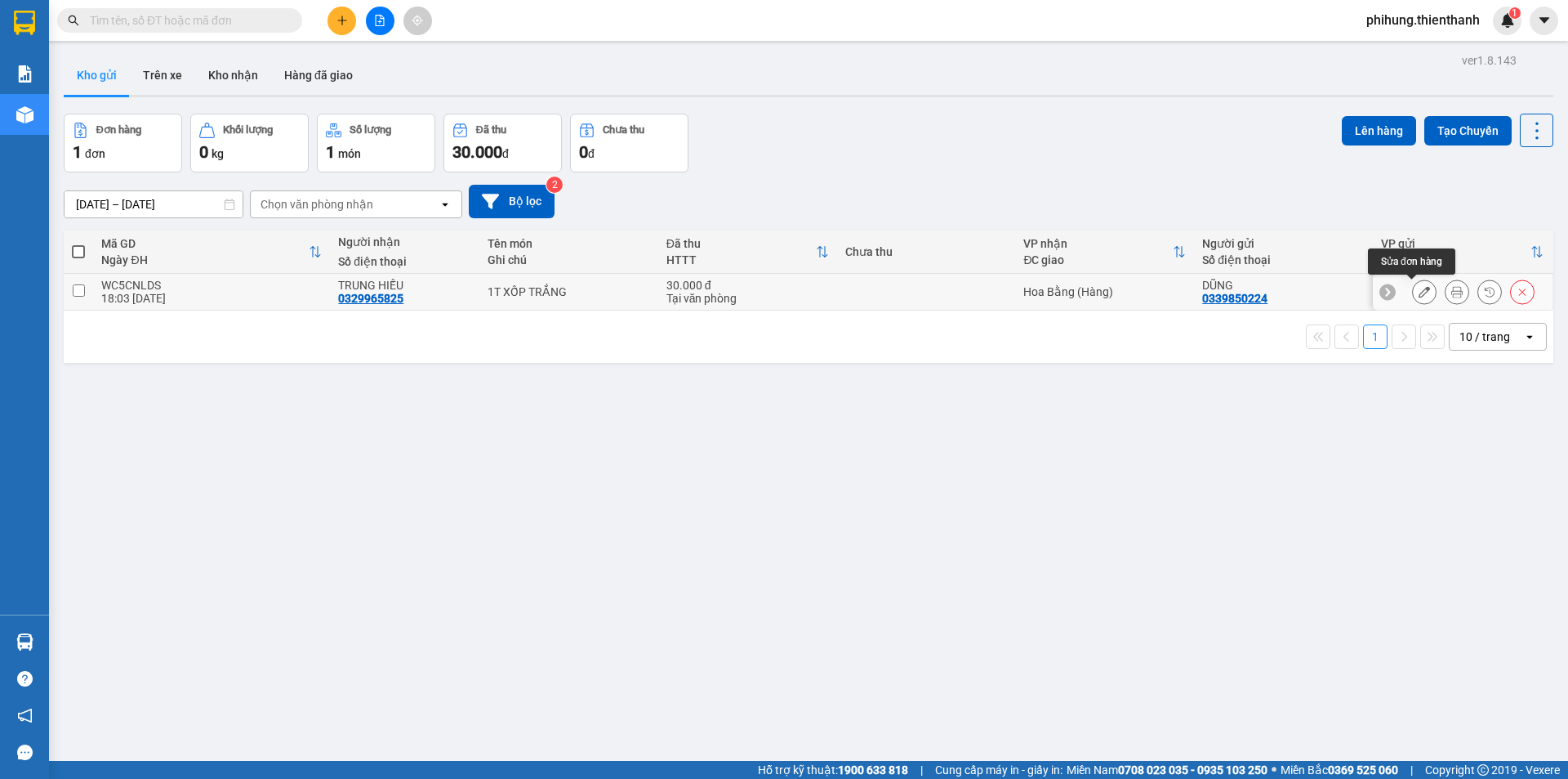
click at [1419, 287] on icon at bounding box center [1424, 292] width 12 height 12
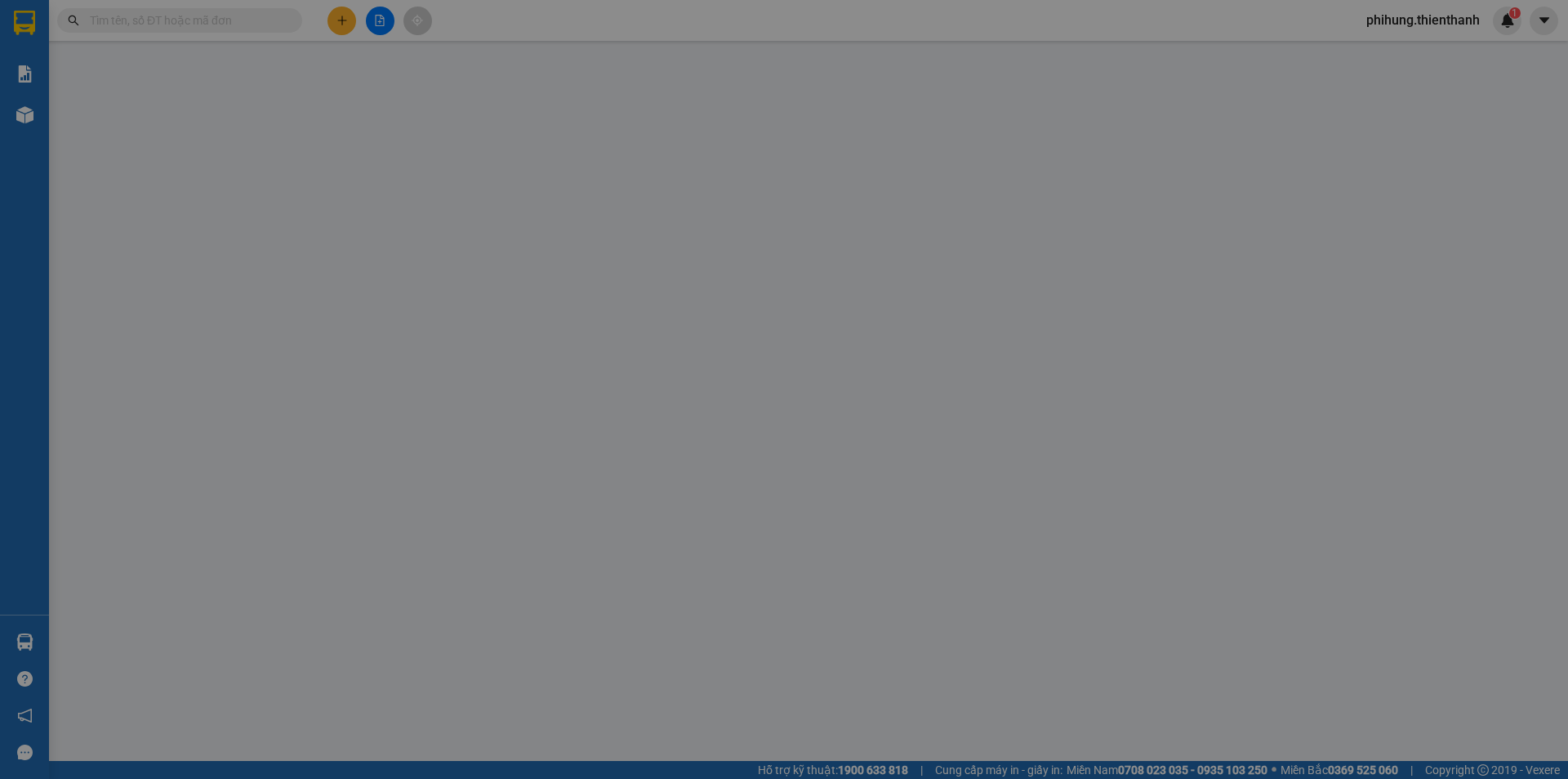
type input "0339850224"
type input "0329965825"
type input "30.000"
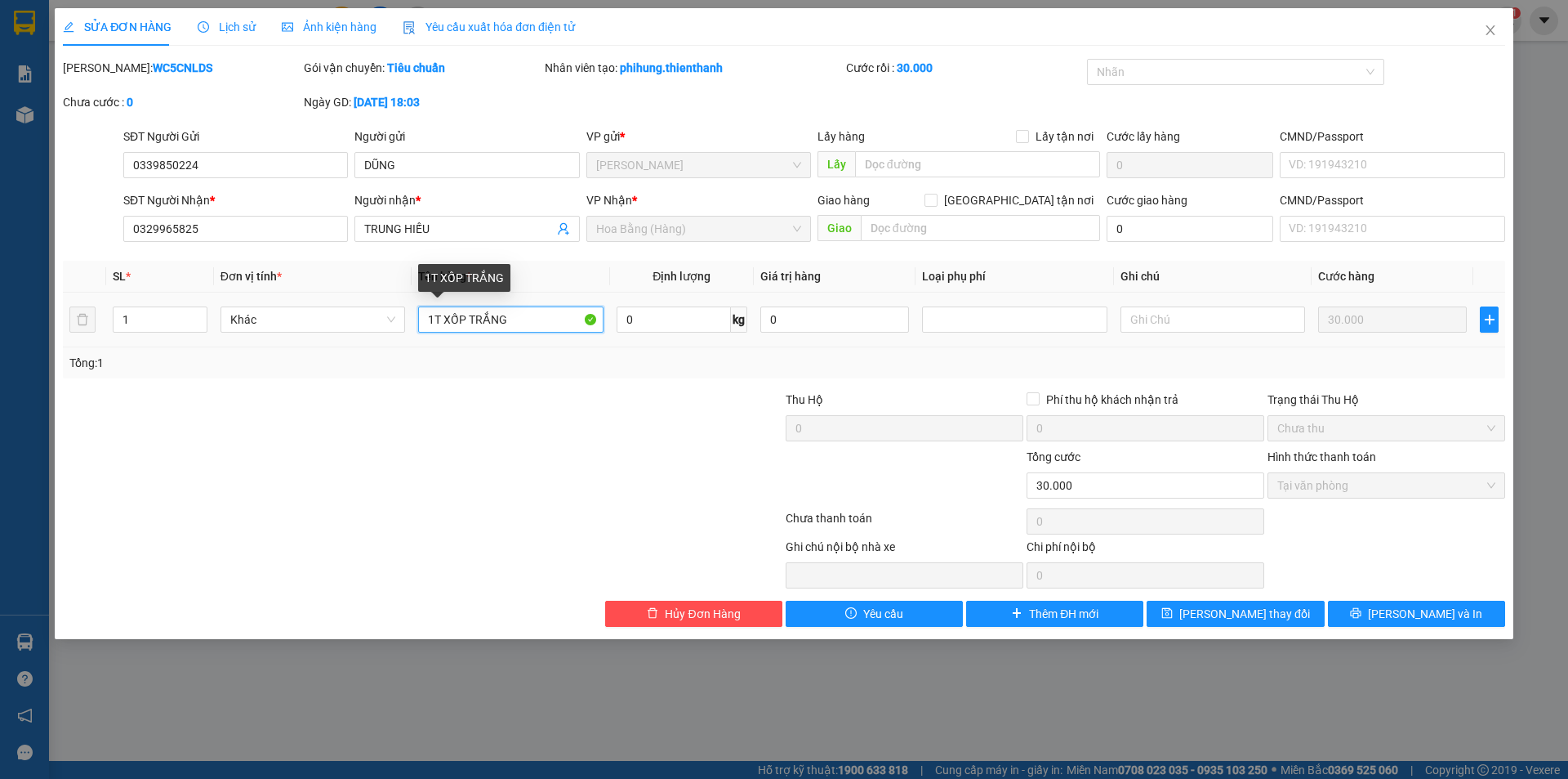
click at [555, 315] on input "1T XỐP TRẮNG" at bounding box center [510, 319] width 185 height 26
click at [670, 226] on span "Hoa Bằng (Hàng)" at bounding box center [698, 228] width 205 height 25
click at [781, 226] on span "Hoa Bằng (Hàng)" at bounding box center [698, 228] width 205 height 25
click at [783, 226] on span "Hoa Bằng (Hàng)" at bounding box center [698, 228] width 205 height 25
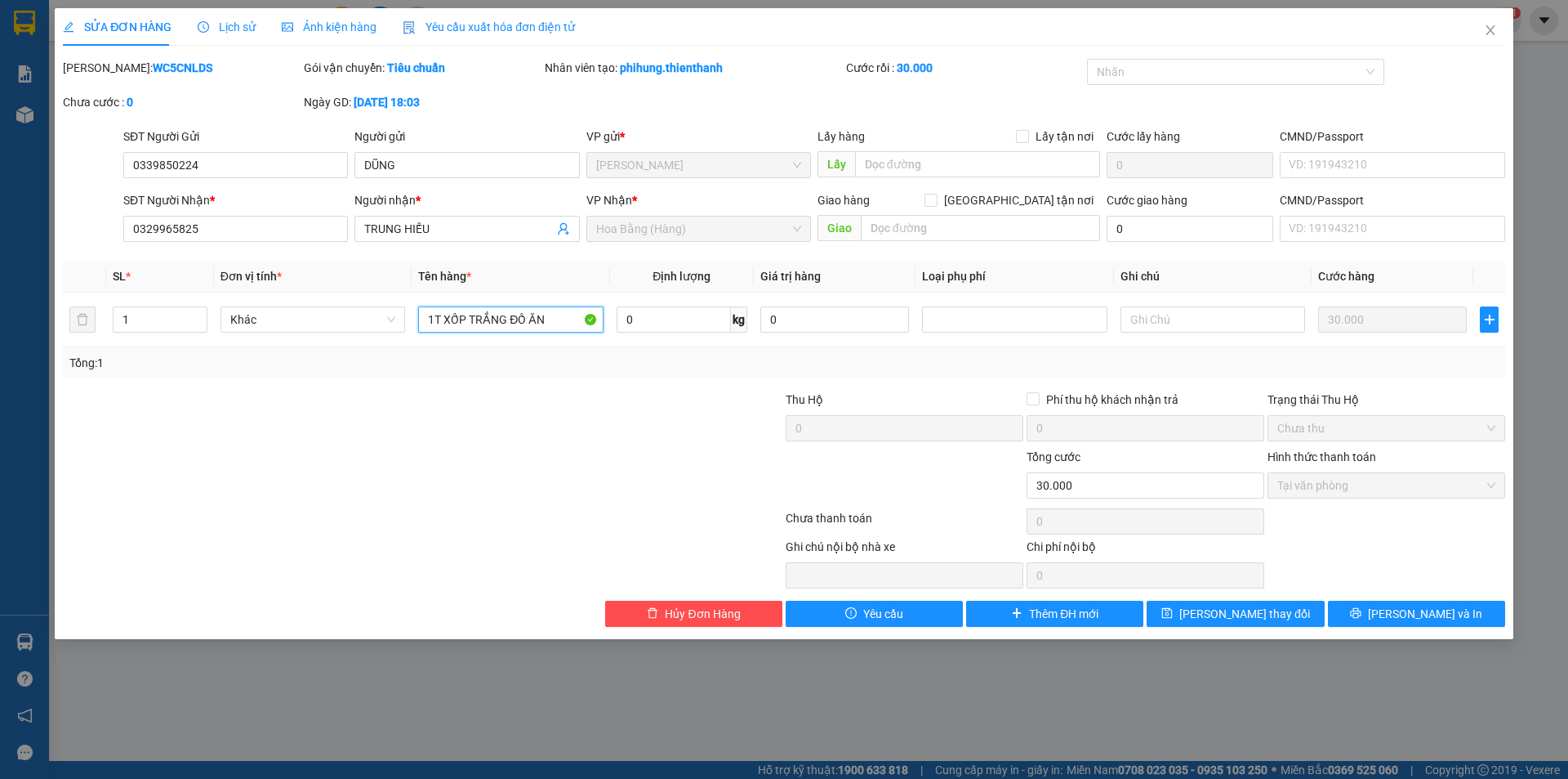
click at [698, 229] on span "Hoa Bằng (Hàng)" at bounding box center [698, 228] width 205 height 25
click at [712, 237] on span "Hoa Bằng (Hàng)" at bounding box center [698, 228] width 205 height 25
click at [712, 242] on div "VP Nhận * Hoa Bằng (Hàng)" at bounding box center [698, 220] width 225 height 57
type input "1T XỐP TRẮNG ĐỒ ĂN"
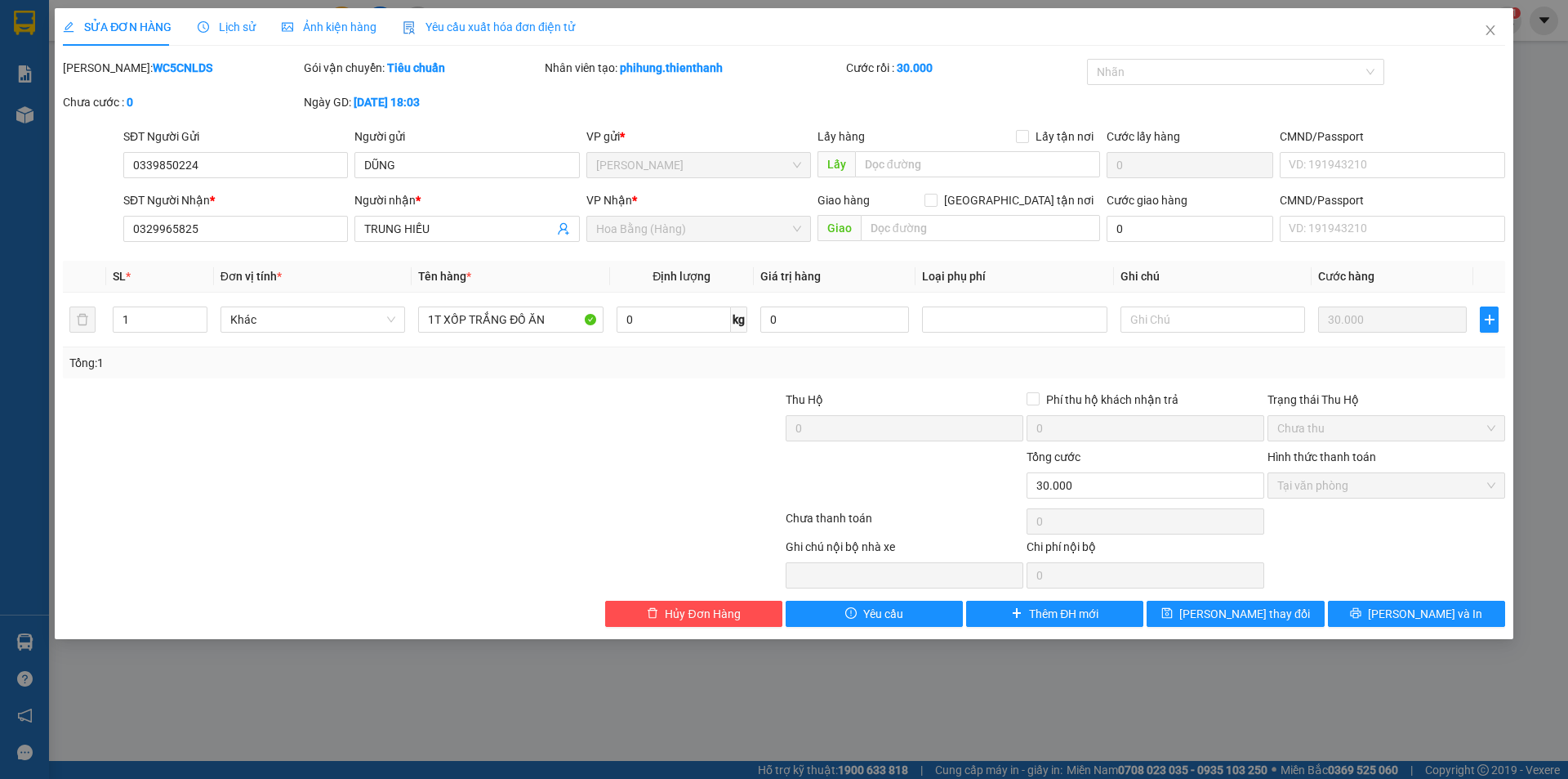
click at [712, 243] on div "VP Nhận * Hoa Bằng (Hàng)" at bounding box center [698, 220] width 225 height 57
click at [638, 232] on span "Hoa Bằng (Hàng)" at bounding box center [698, 228] width 205 height 25
click at [605, 234] on span "Hoa Bằng (Hàng)" at bounding box center [698, 228] width 205 height 25
click at [779, 237] on span "Hoa Bằng (Hàng)" at bounding box center [698, 228] width 205 height 25
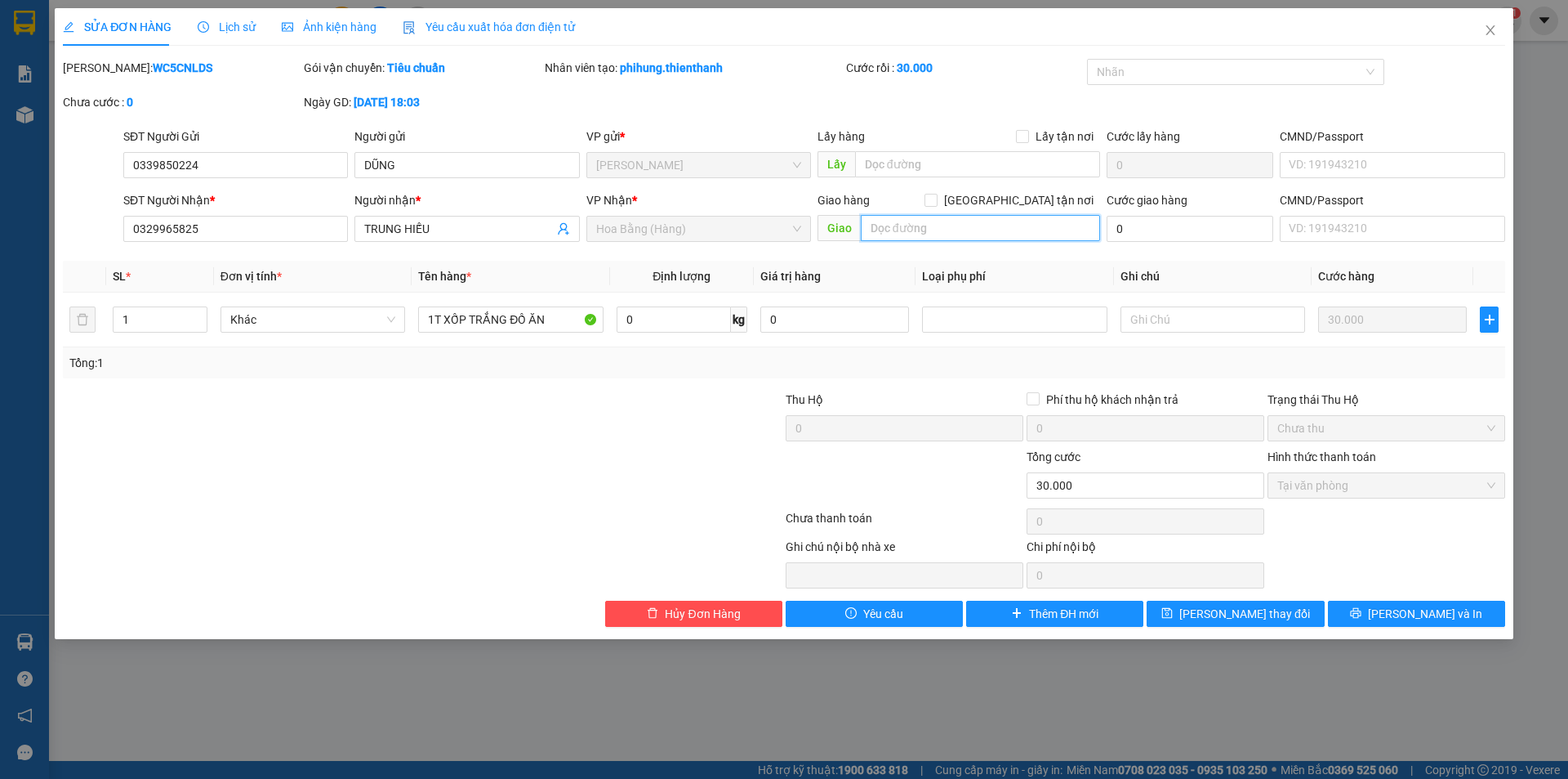
click at [910, 236] on input "text" at bounding box center [979, 227] width 239 height 26
click at [800, 232] on span "Hoa Bằng (Hàng)" at bounding box center [698, 228] width 205 height 25
click at [801, 232] on div "Hoa Bằng (Hàng)" at bounding box center [698, 228] width 225 height 26
click at [707, 237] on span "Hoa Bằng (Hàng)" at bounding box center [698, 228] width 205 height 25
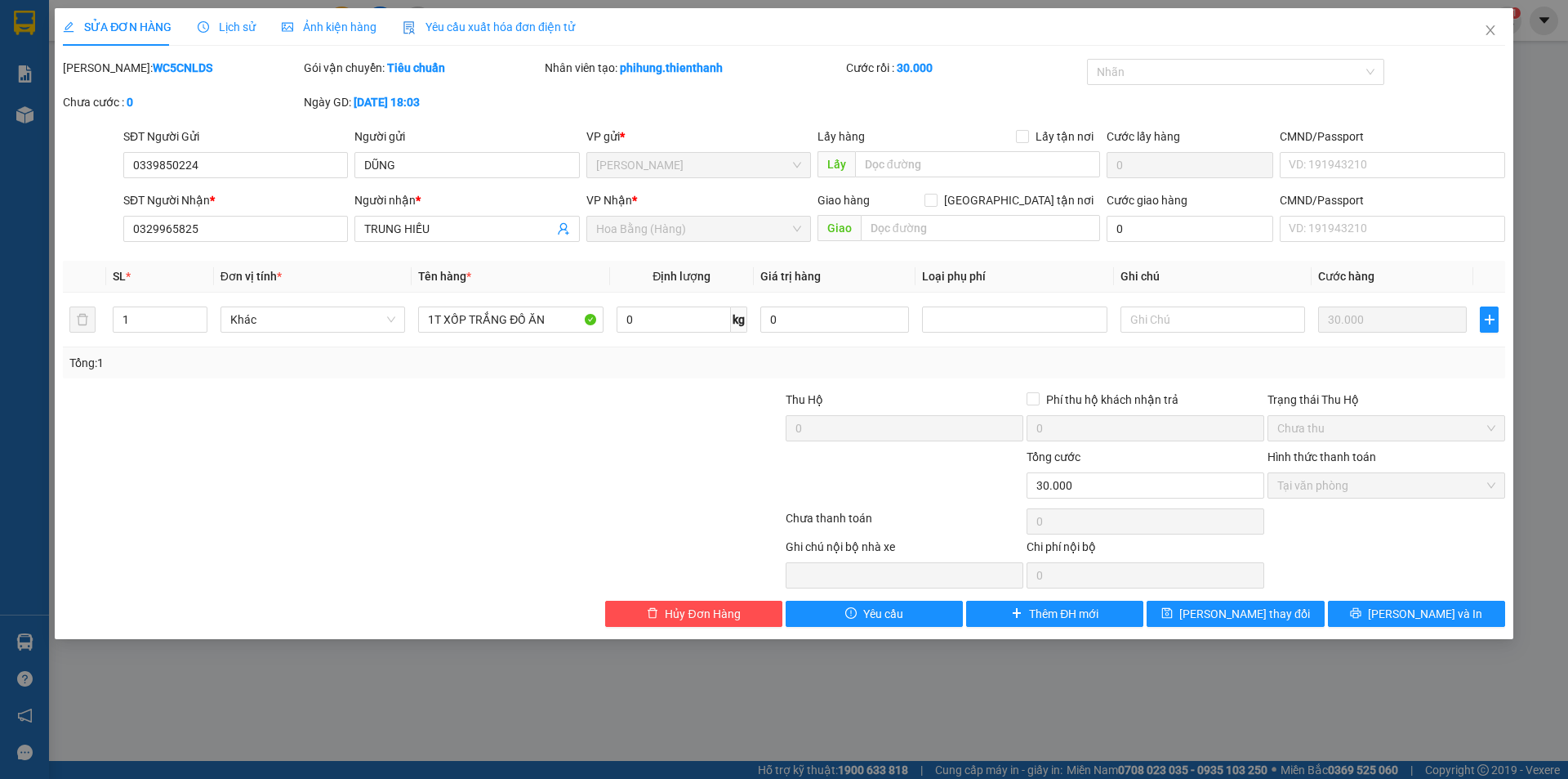
click at [642, 244] on div "VP Nhận * Hoa Bằng (Hàng)" at bounding box center [698, 220] width 225 height 57
click at [654, 227] on span "Hoa Bằng (Hàng)" at bounding box center [698, 228] width 205 height 25
click at [674, 232] on span "Hoa Bằng (Hàng)" at bounding box center [698, 228] width 205 height 25
click at [600, 230] on span "Hoa Bằng (Hàng)" at bounding box center [698, 228] width 205 height 25
click at [589, 232] on div "Hoa Bằng (Hàng)" at bounding box center [698, 228] width 225 height 26
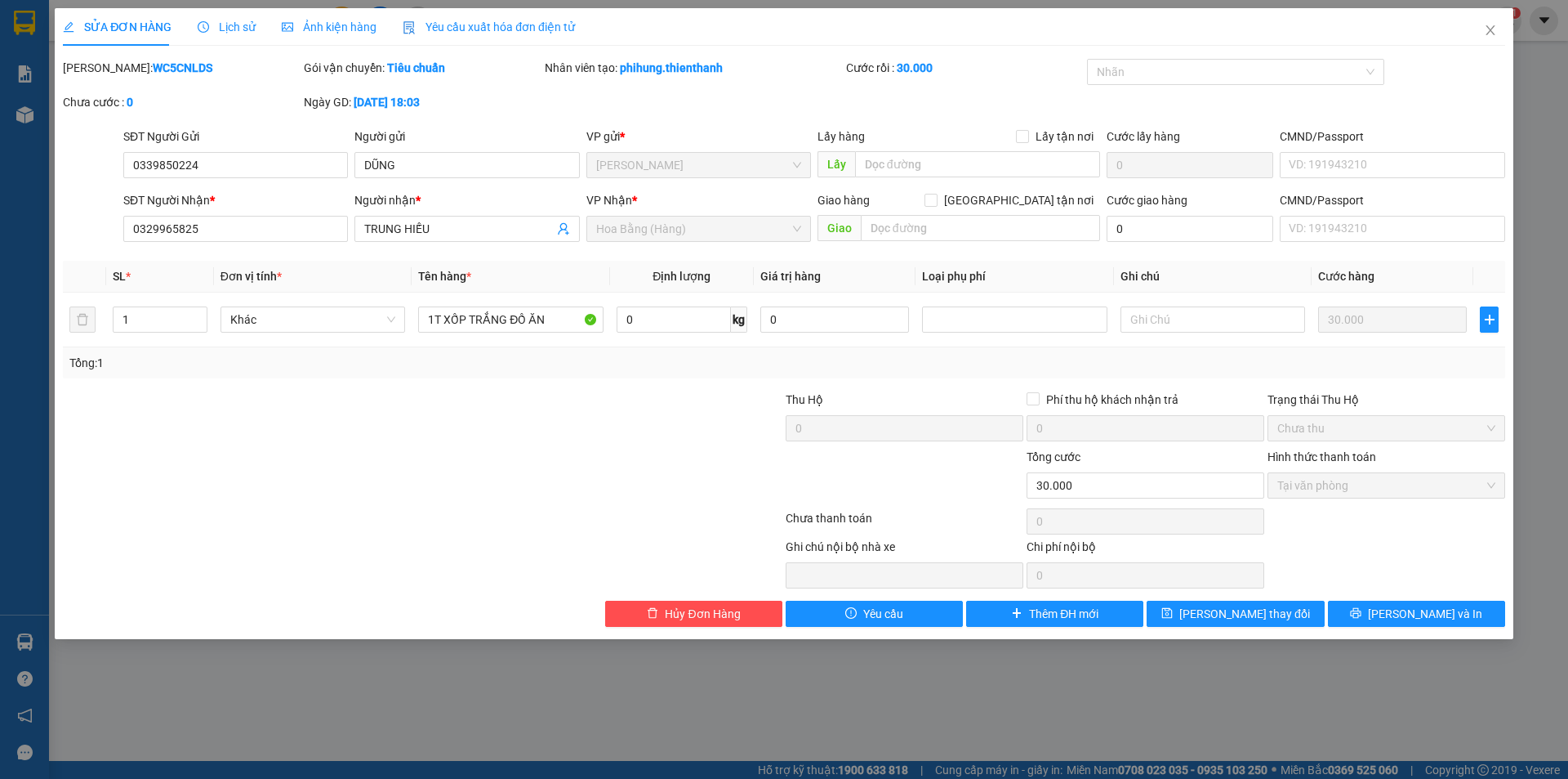
click at [594, 242] on div "VP Nhận * Hoa Bằng (Hàng)" at bounding box center [698, 220] width 225 height 57
click at [602, 237] on span "Hoa Bằng (Hàng)" at bounding box center [698, 228] width 205 height 25
click at [628, 220] on span "Hoa Bằng (Hàng)" at bounding box center [698, 228] width 205 height 25
click at [692, 237] on span "Hoa Bằng (Hàng)" at bounding box center [698, 228] width 205 height 25
click at [946, 234] on input "text" at bounding box center [979, 227] width 239 height 26
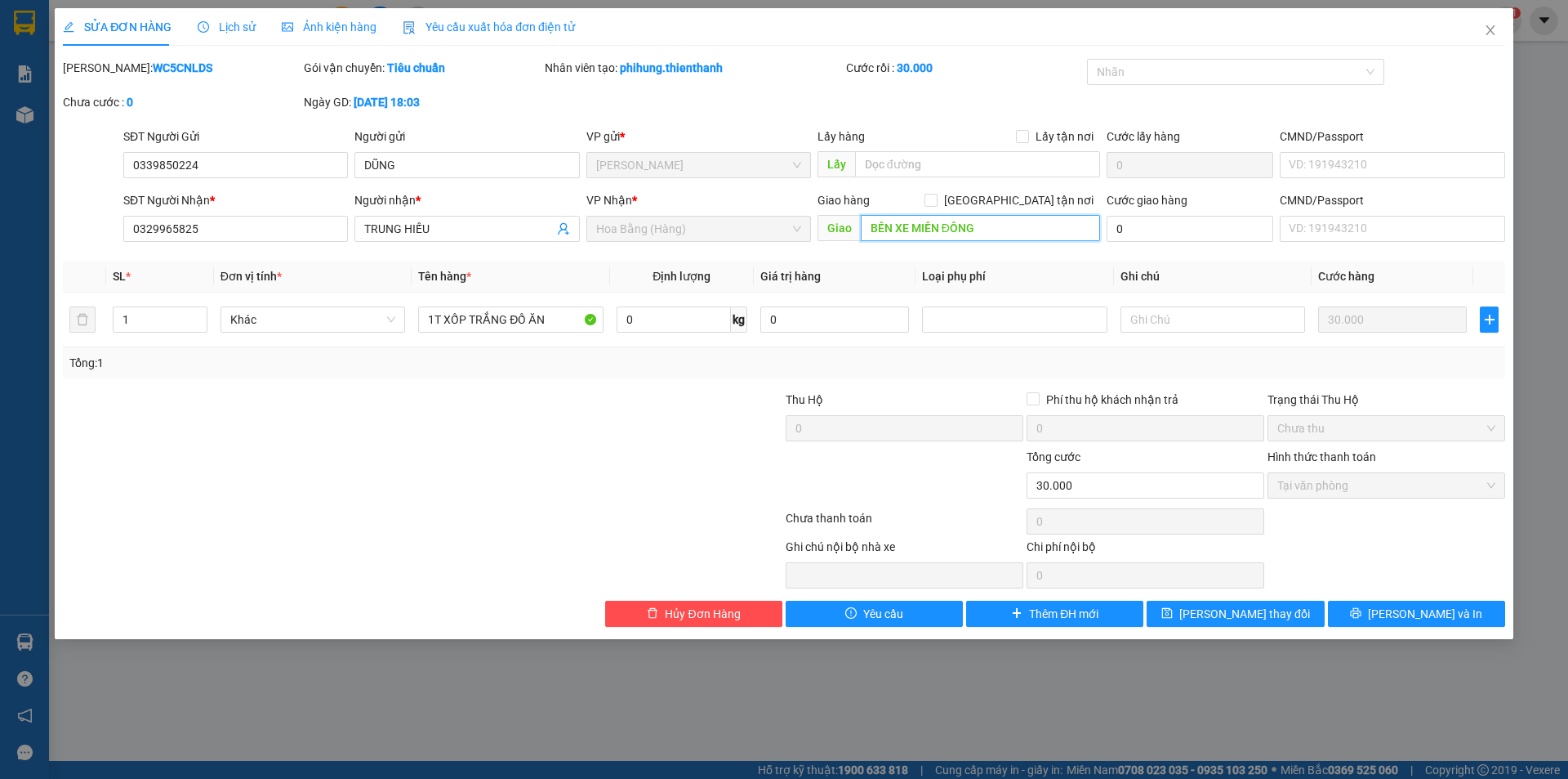
click at [686, 232] on span "Hoa Bằng (Hàng)" at bounding box center [698, 228] width 205 height 25
click at [788, 223] on span "Hoa Bằng (Hàng)" at bounding box center [698, 228] width 205 height 25
type input "BẾN XE MIỀN ĐÔNG"
click at [1214, 618] on span "Lưu thay đổi" at bounding box center [1245, 613] width 131 height 18
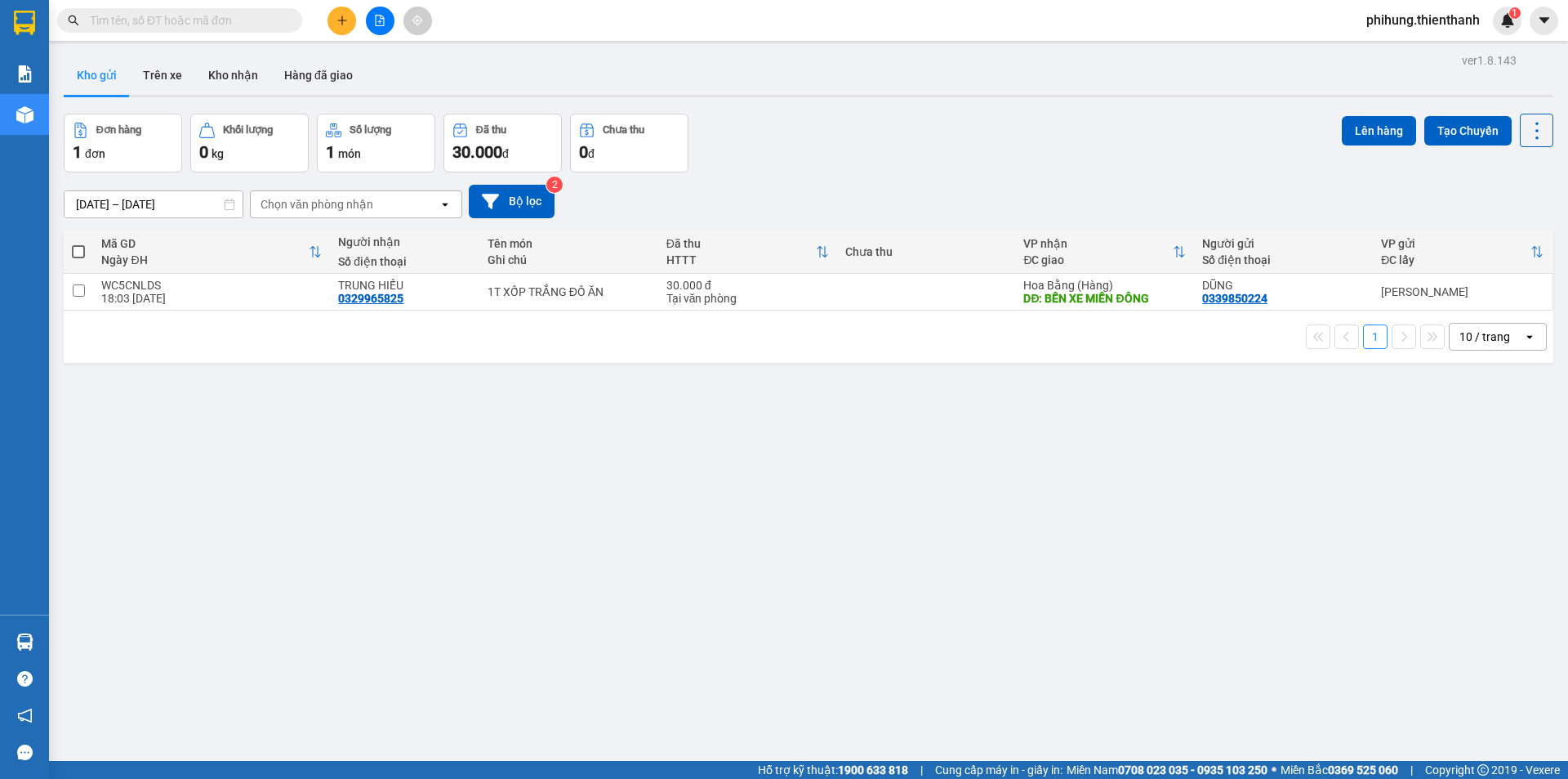
click at [1039, 319] on div "1 10 / trang open" at bounding box center [808, 337] width 1489 height 52
click at [1036, 298] on div "DĐ: BẾN XE MIỀN ĐÔNG" at bounding box center [1104, 297] width 162 height 13
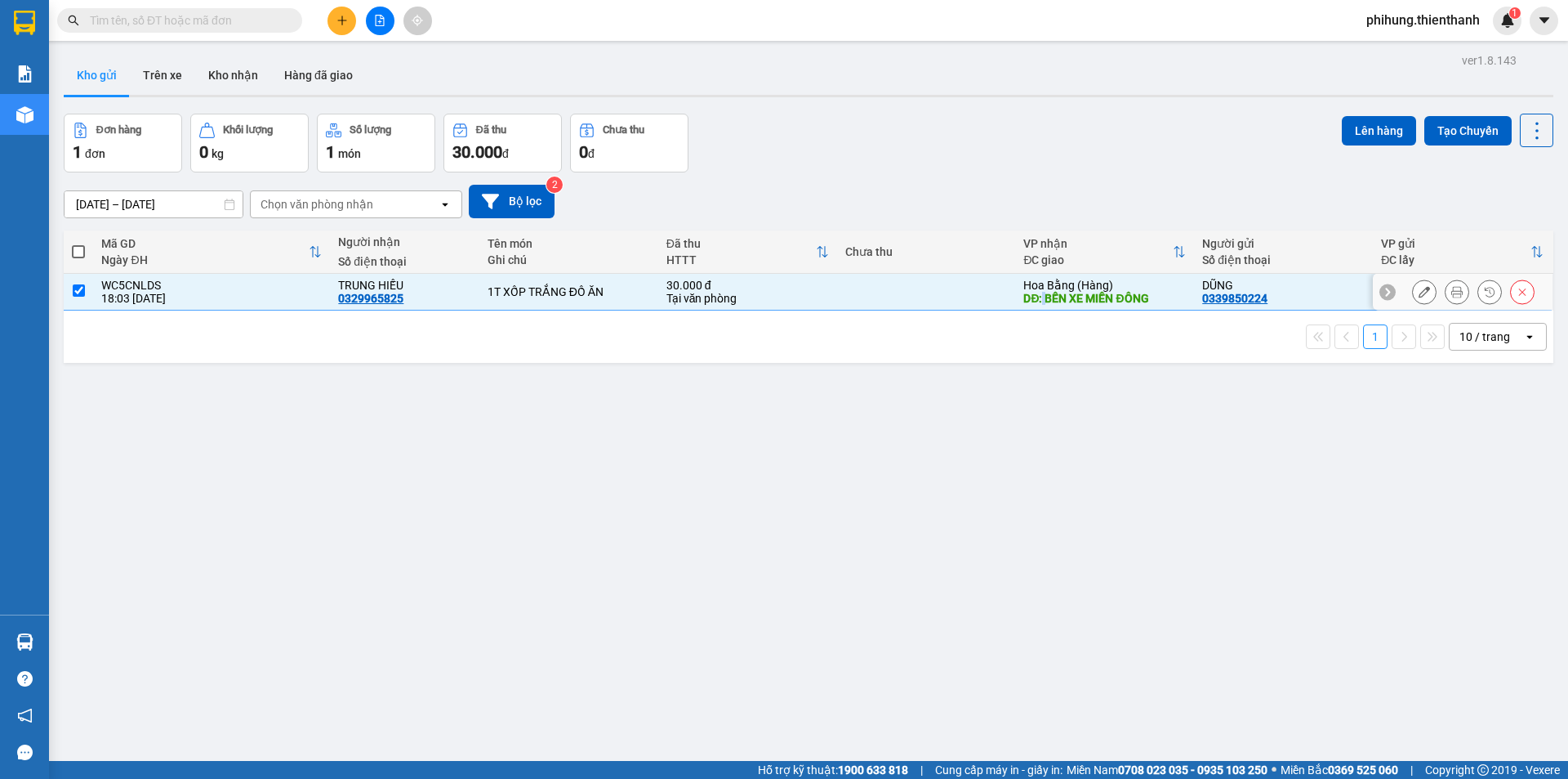
click at [1036, 298] on div "DĐ: BẾN XE MIỀN ĐÔNG" at bounding box center [1104, 297] width 162 height 13
checkbox input "false"
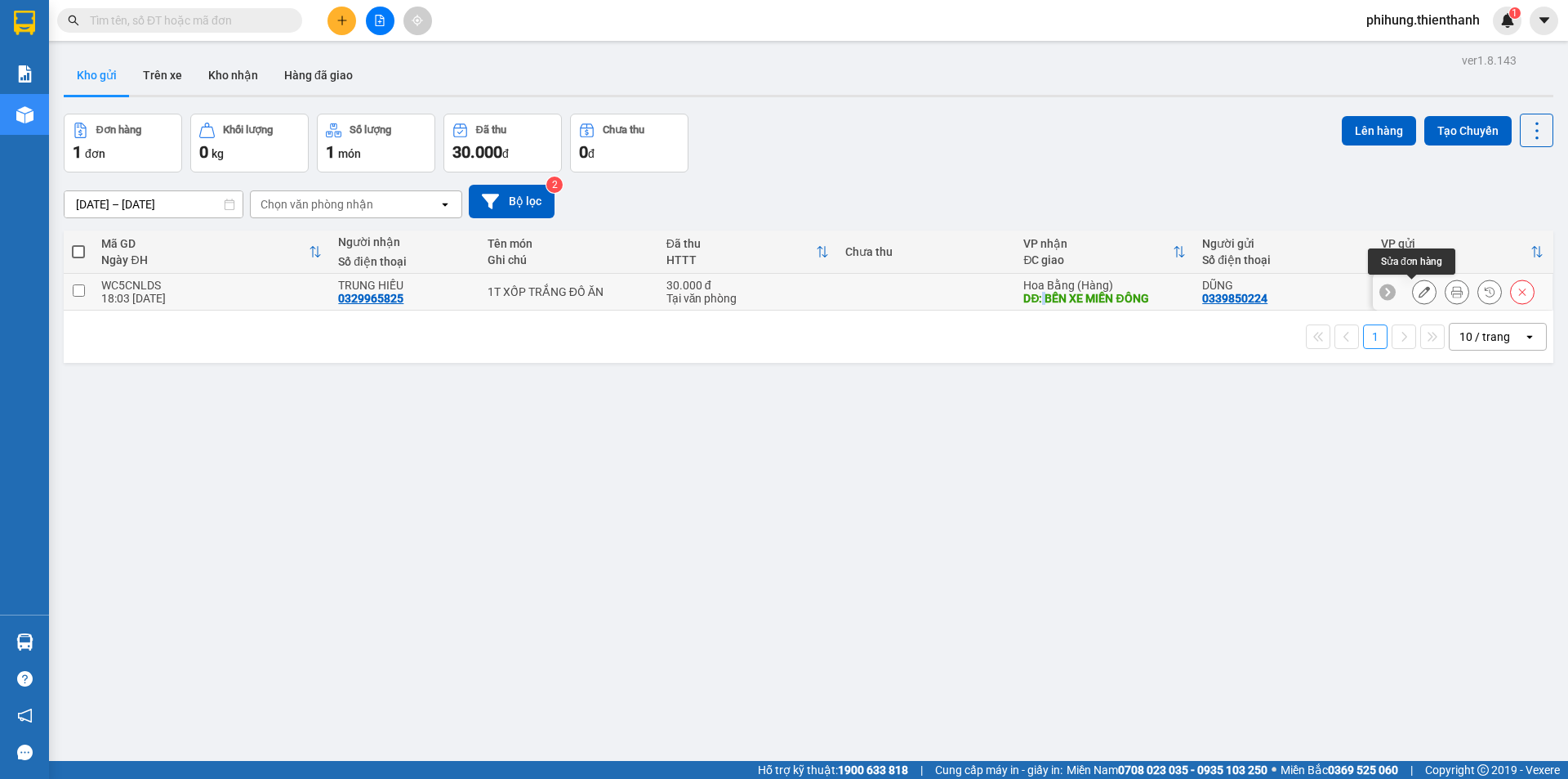
click at [1451, 289] on icon at bounding box center [1457, 292] width 12 height 12
